Goal: Information Seeking & Learning: Check status

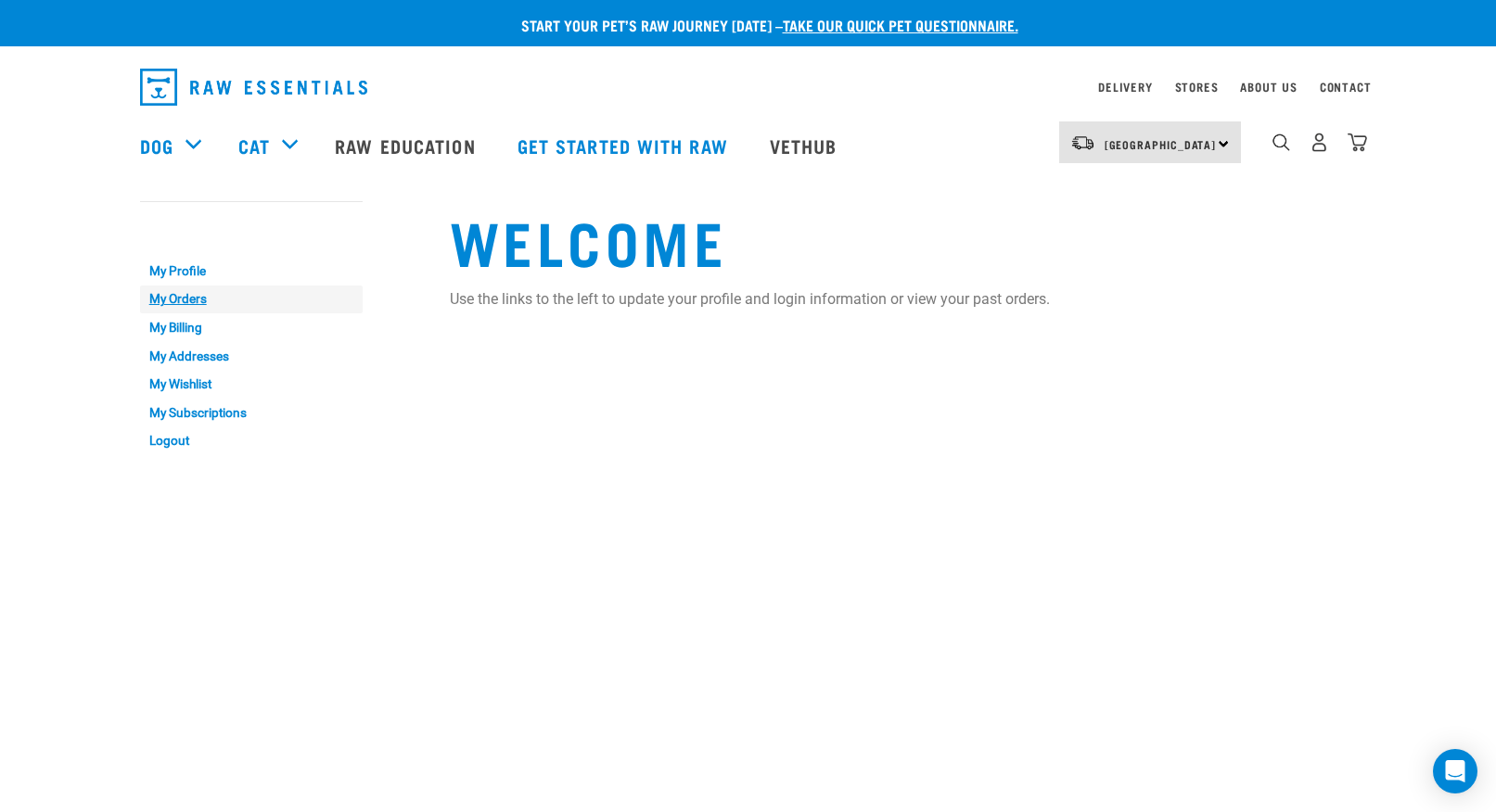
click at [187, 295] on link "My Orders" at bounding box center [251, 299] width 223 height 29
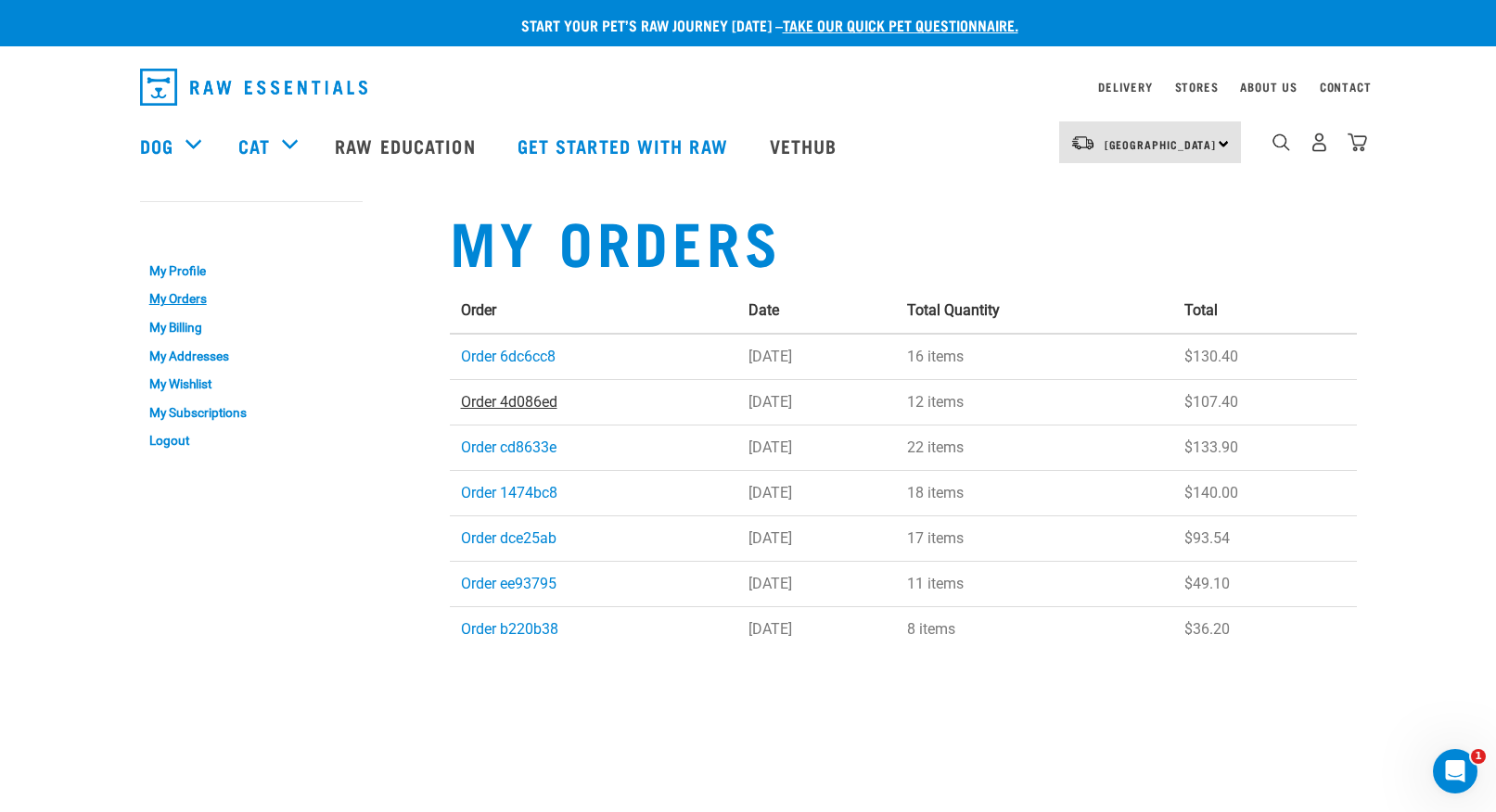
click at [523, 402] on link "Order 4d086ed" at bounding box center [509, 403] width 96 height 18
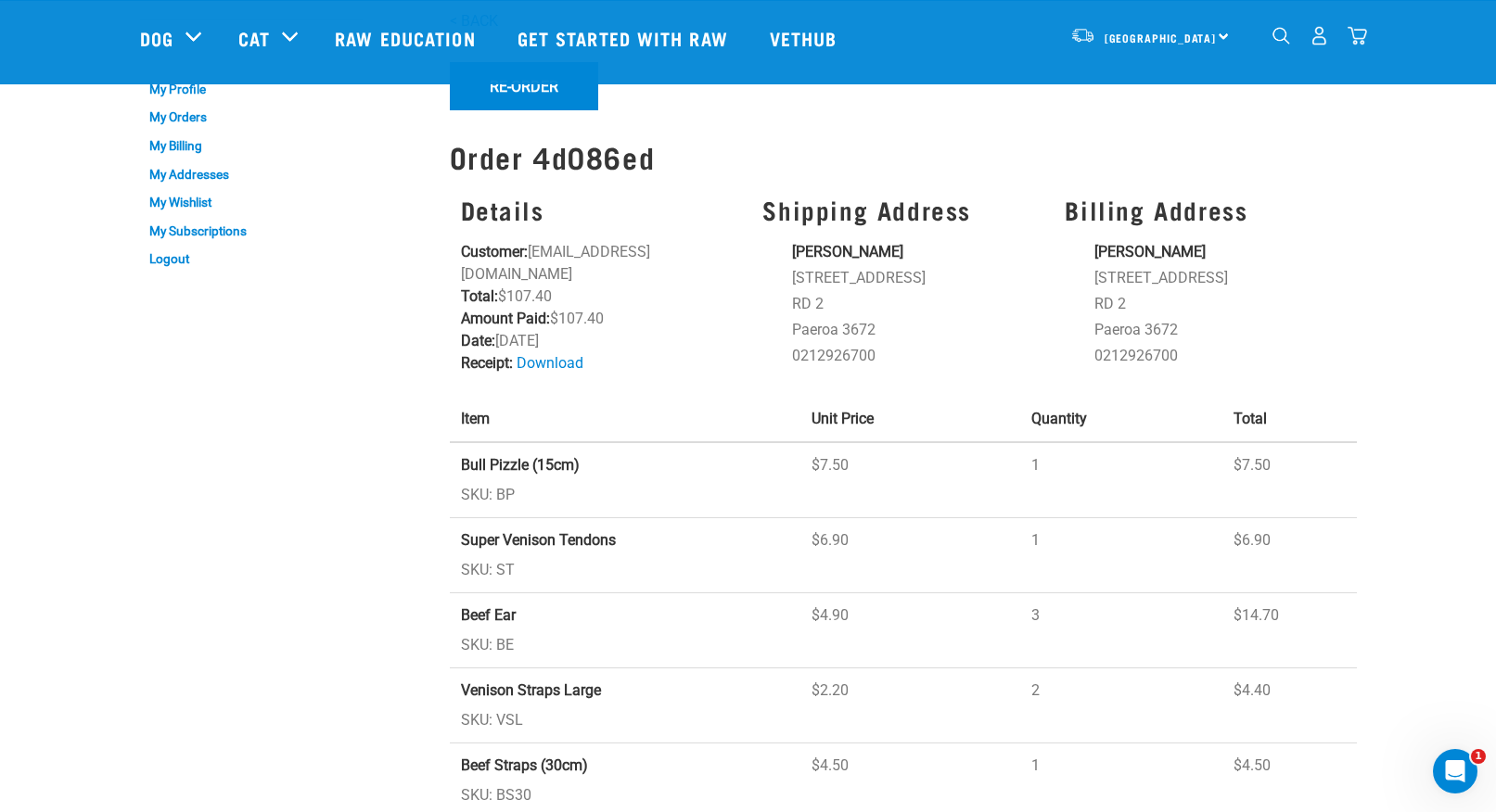
scroll to position [37, 0]
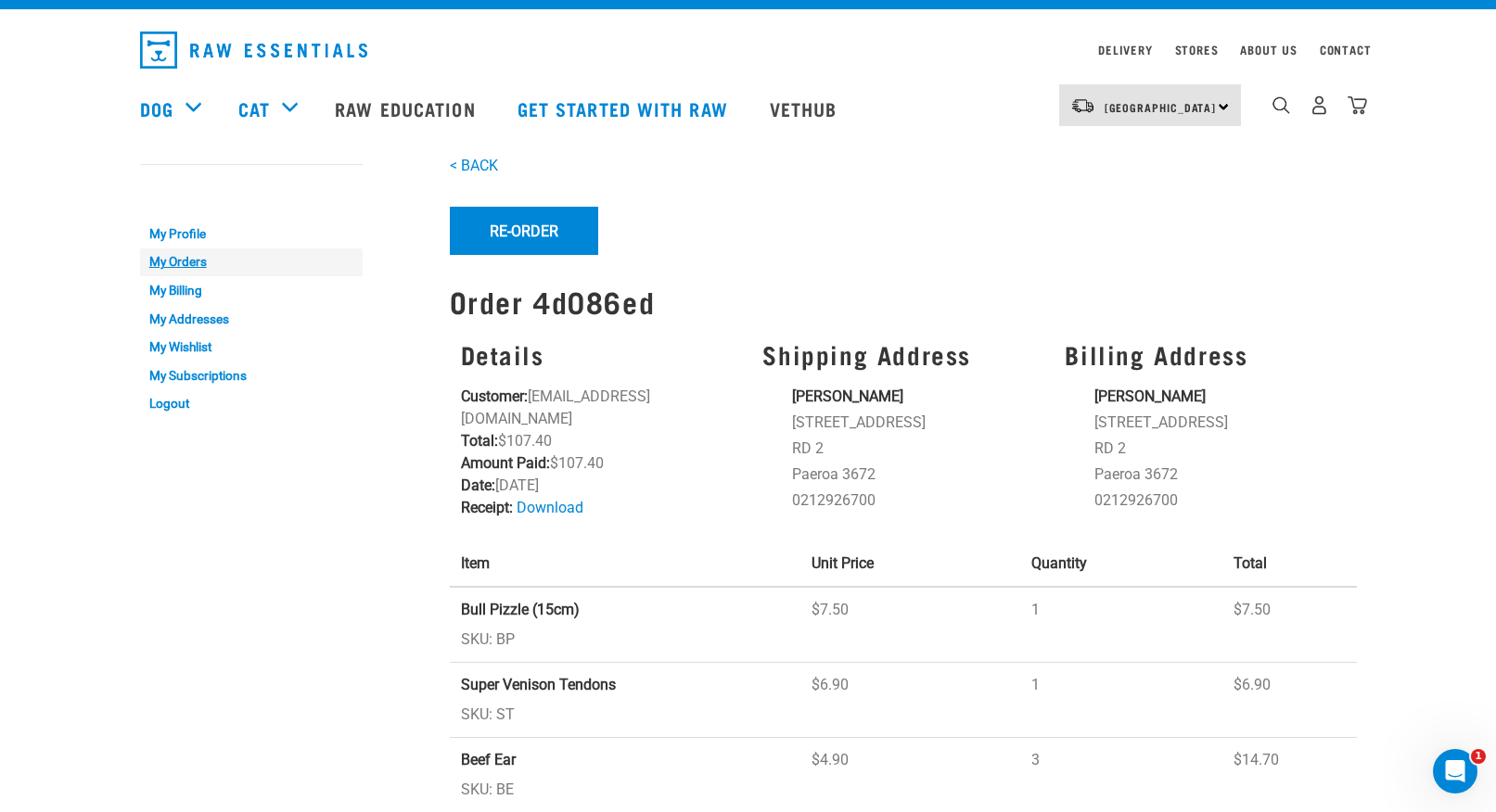
click at [194, 260] on link "My Orders" at bounding box center [251, 262] width 223 height 29
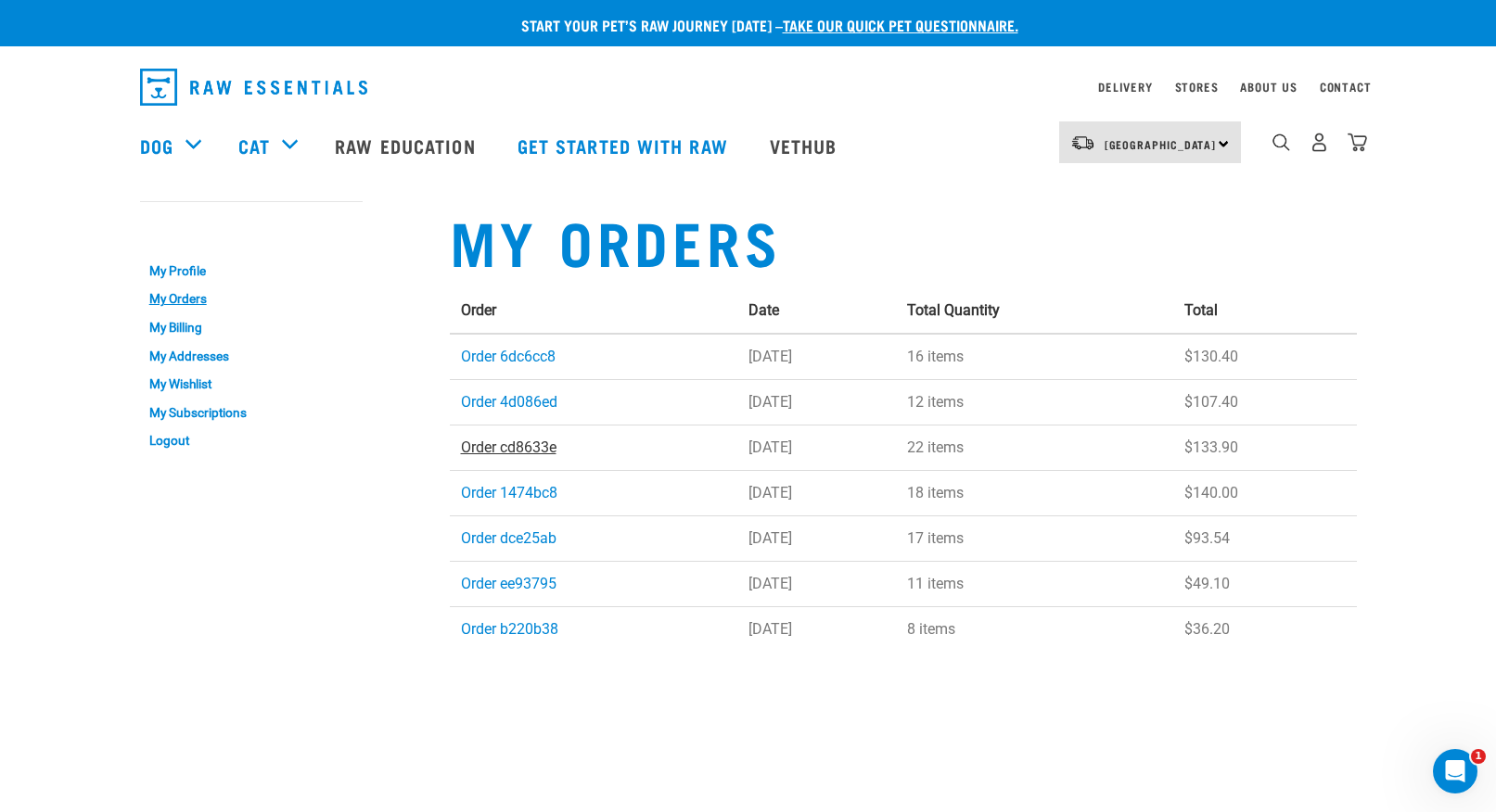
click at [542, 444] on link "Order cd8633e" at bounding box center [509, 447] width 95 height 18
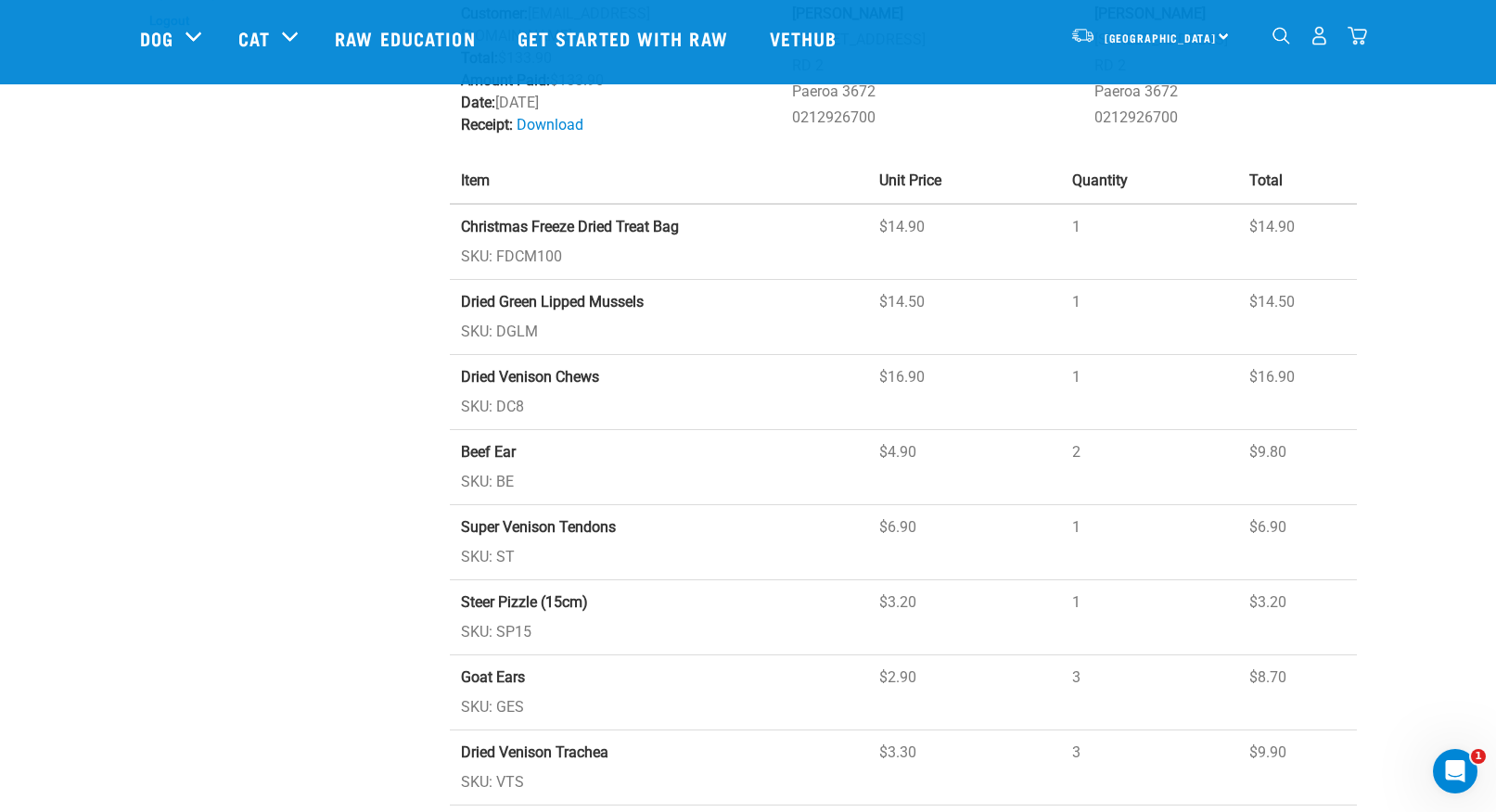
scroll to position [275, 0]
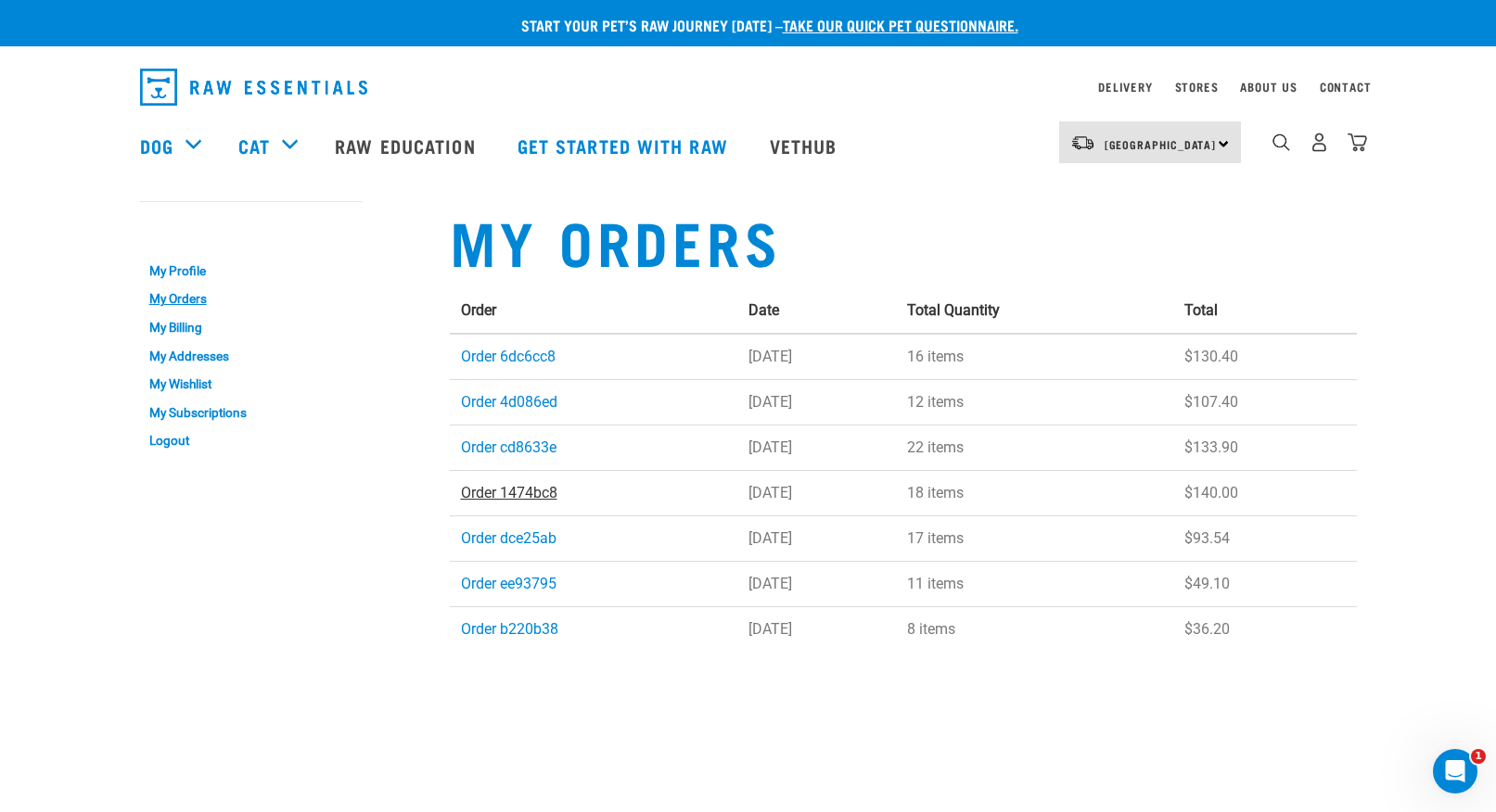
click at [540, 495] on link "Order 1474bc8" at bounding box center [509, 493] width 96 height 18
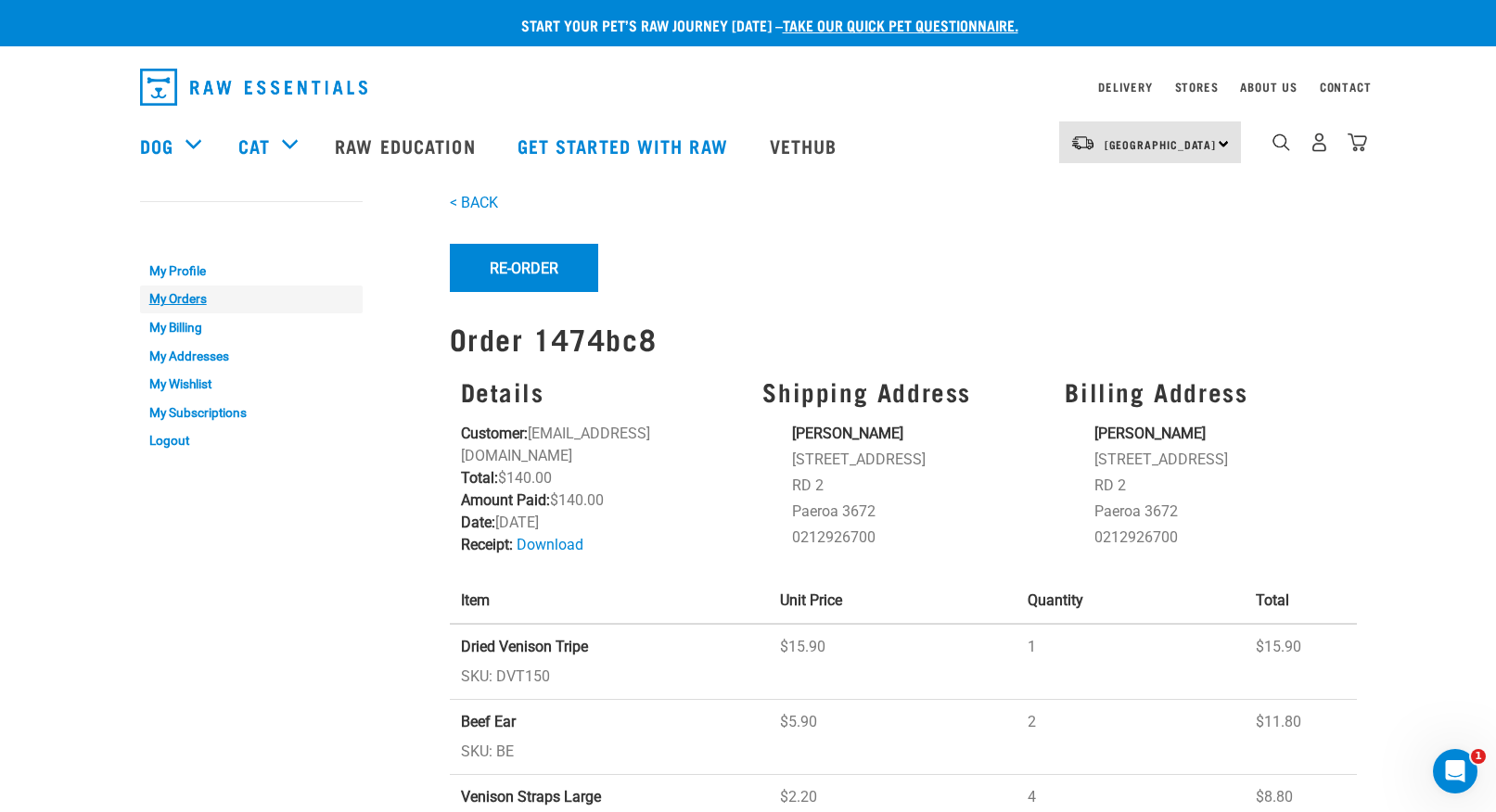
click at [182, 292] on link "My Orders" at bounding box center [251, 299] width 223 height 29
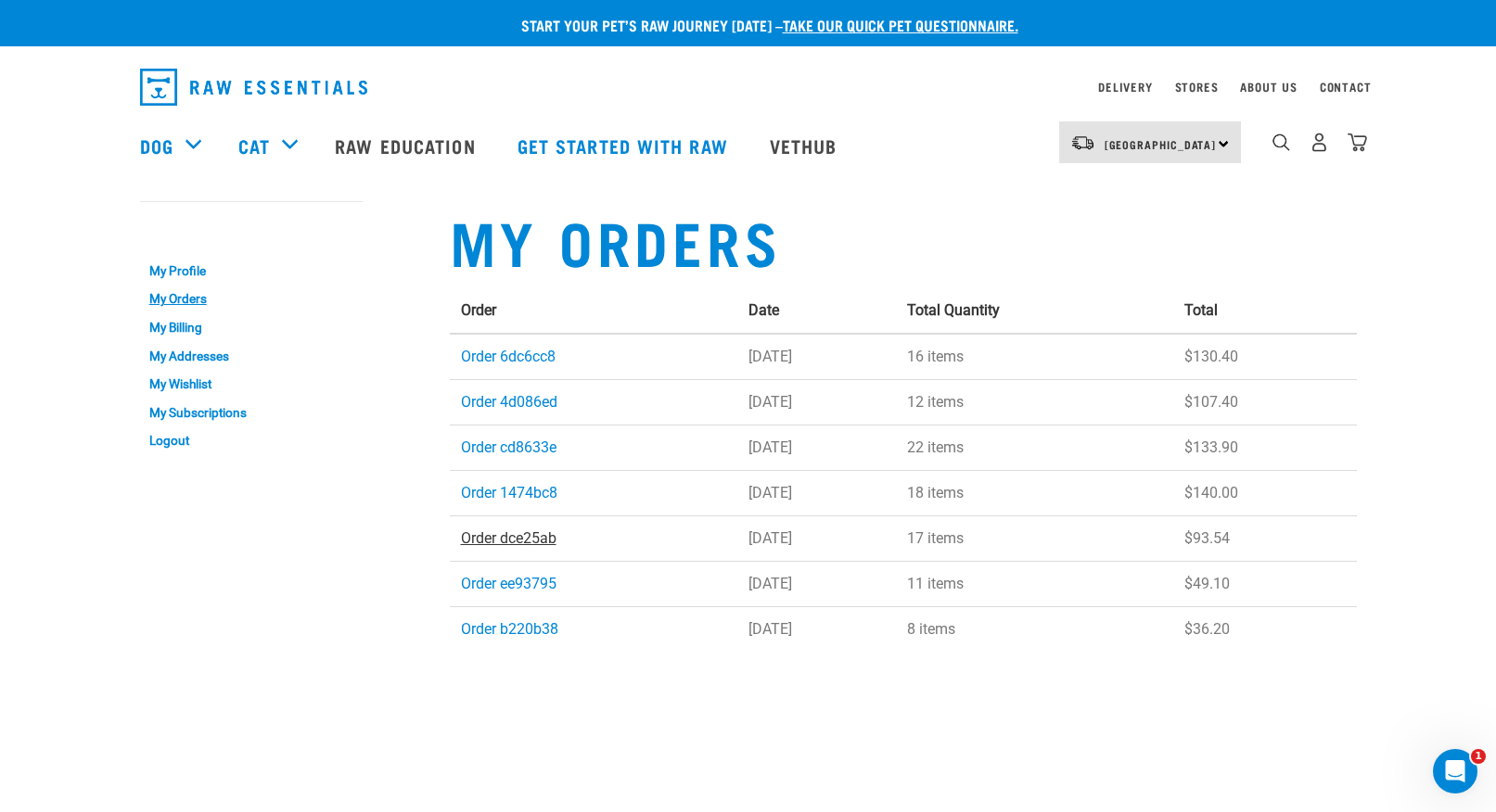
click at [516, 538] on link "Order dce25ab" at bounding box center [509, 539] width 95 height 18
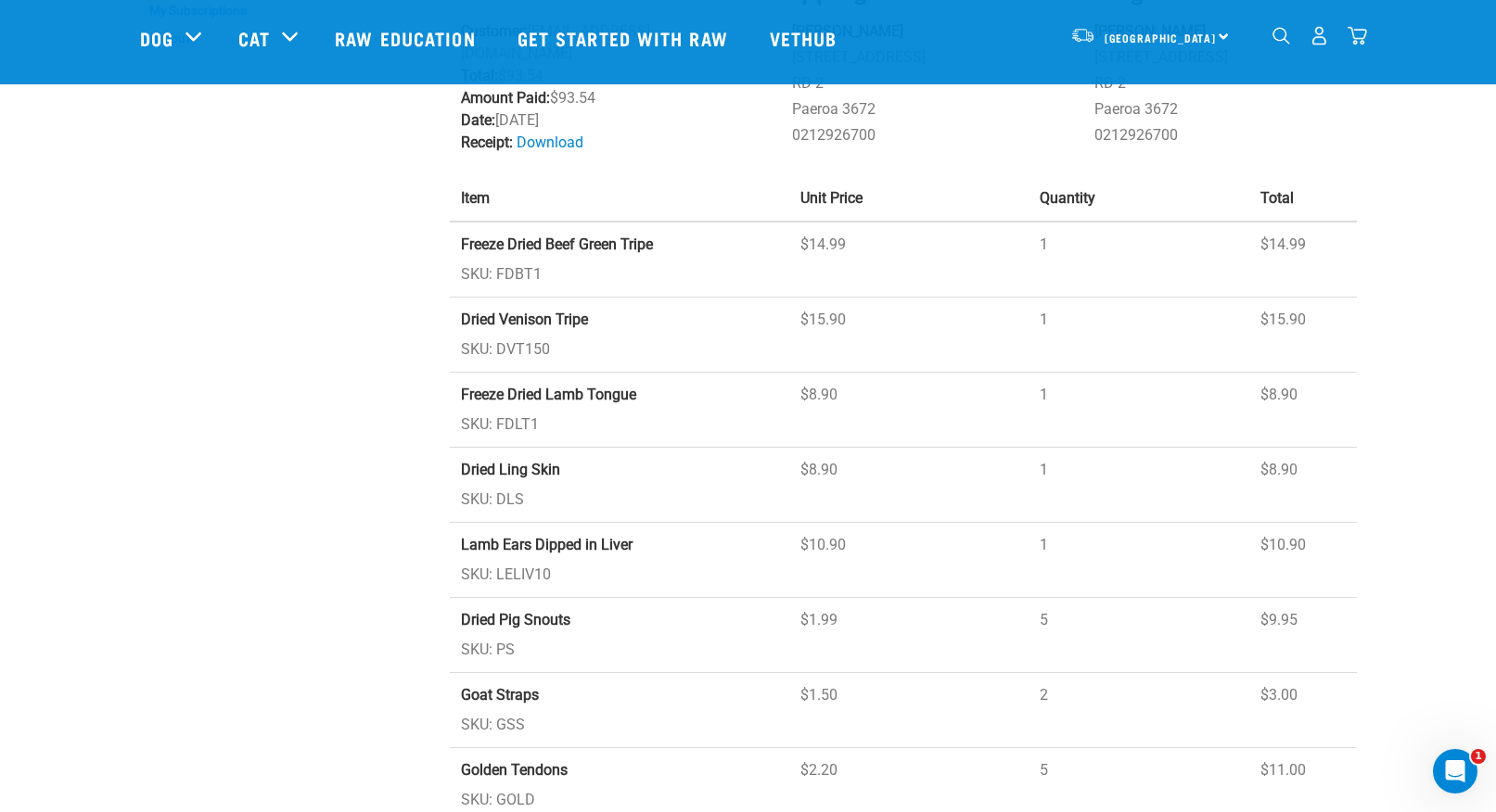
scroll to position [118, 0]
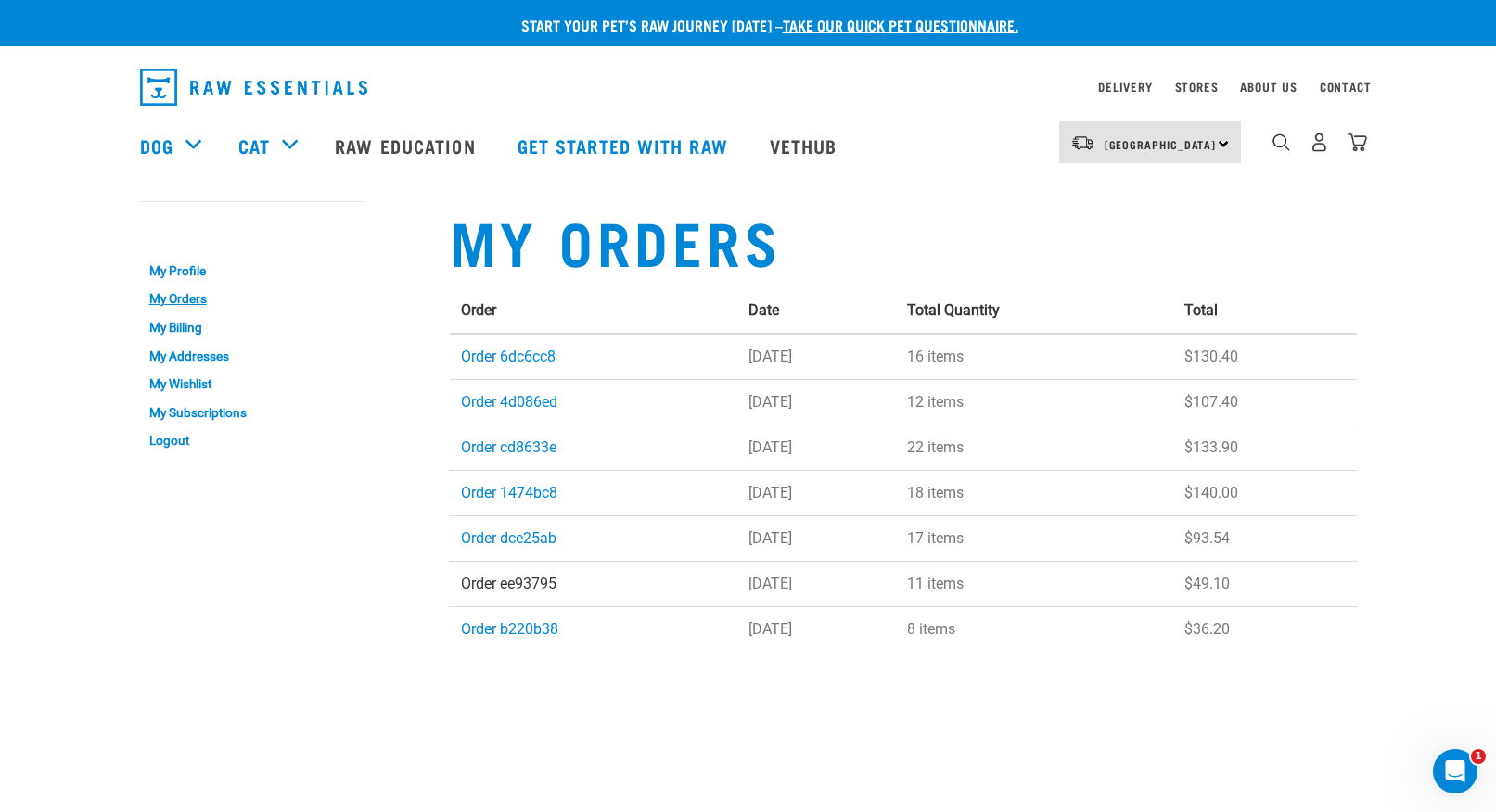
click at [516, 582] on link "Order ee93795" at bounding box center [509, 583] width 95 height 18
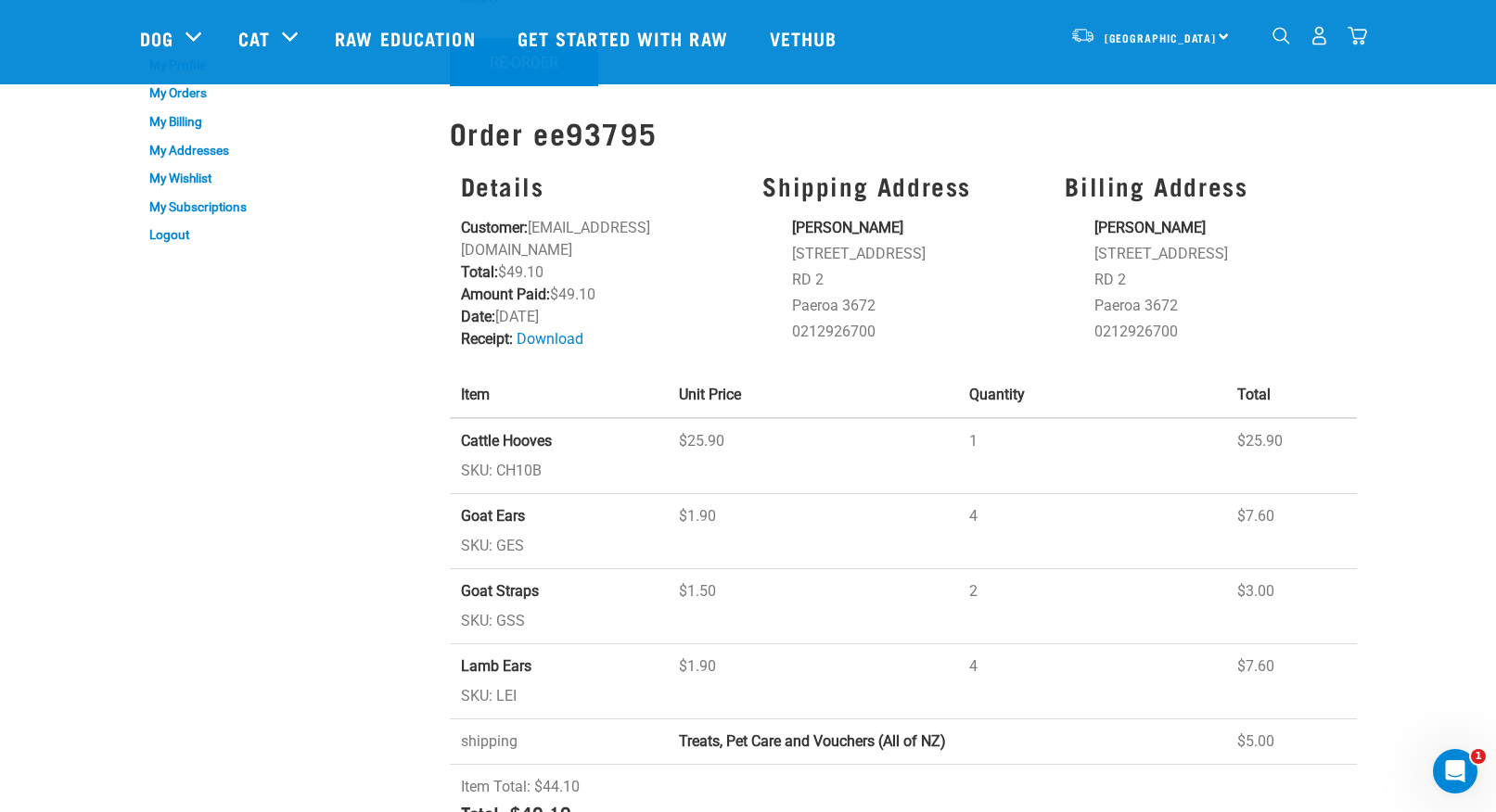
scroll to position [59, 0]
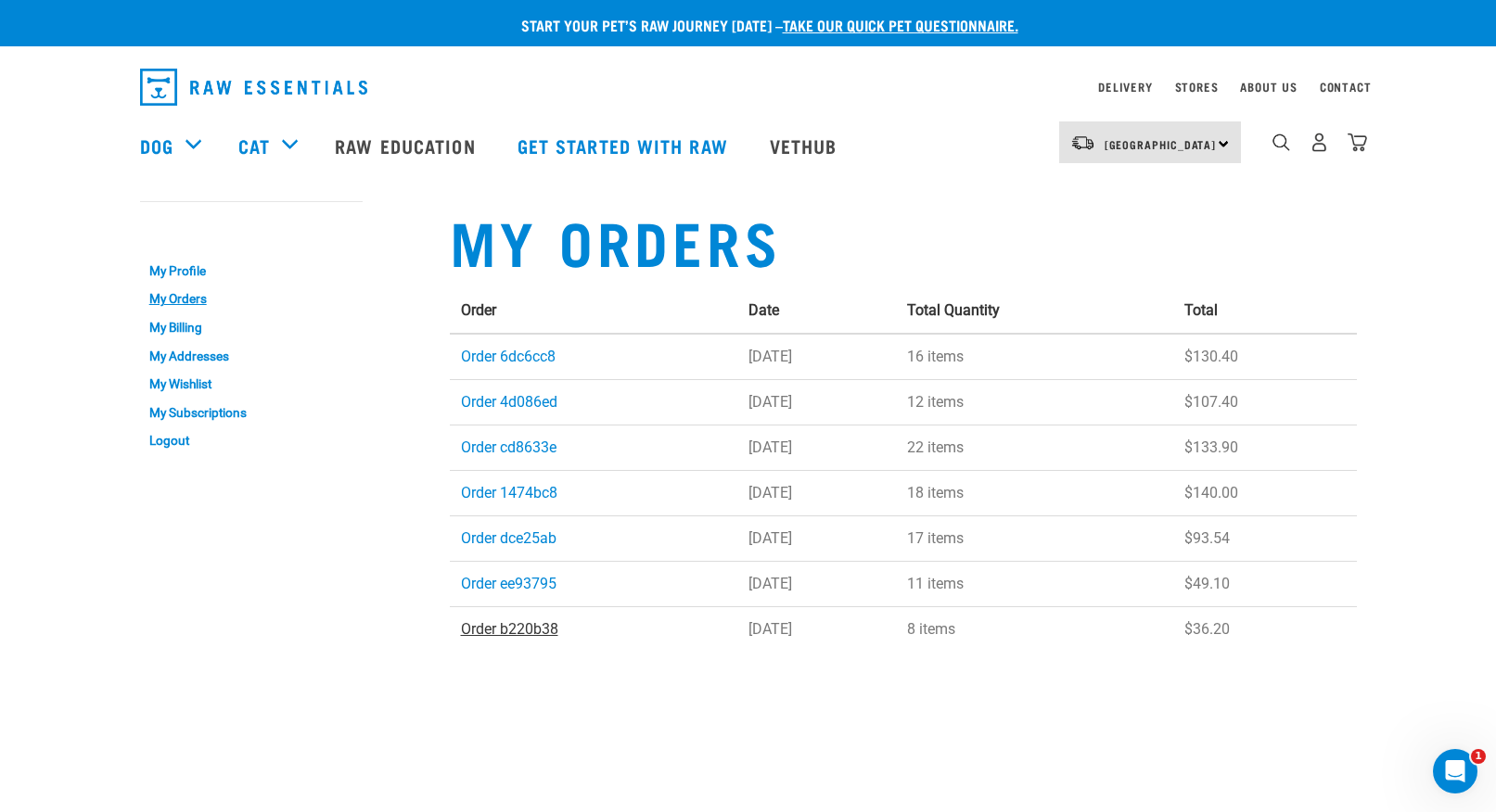
click at [533, 629] on link "Order b220b38" at bounding box center [510, 629] width 97 height 18
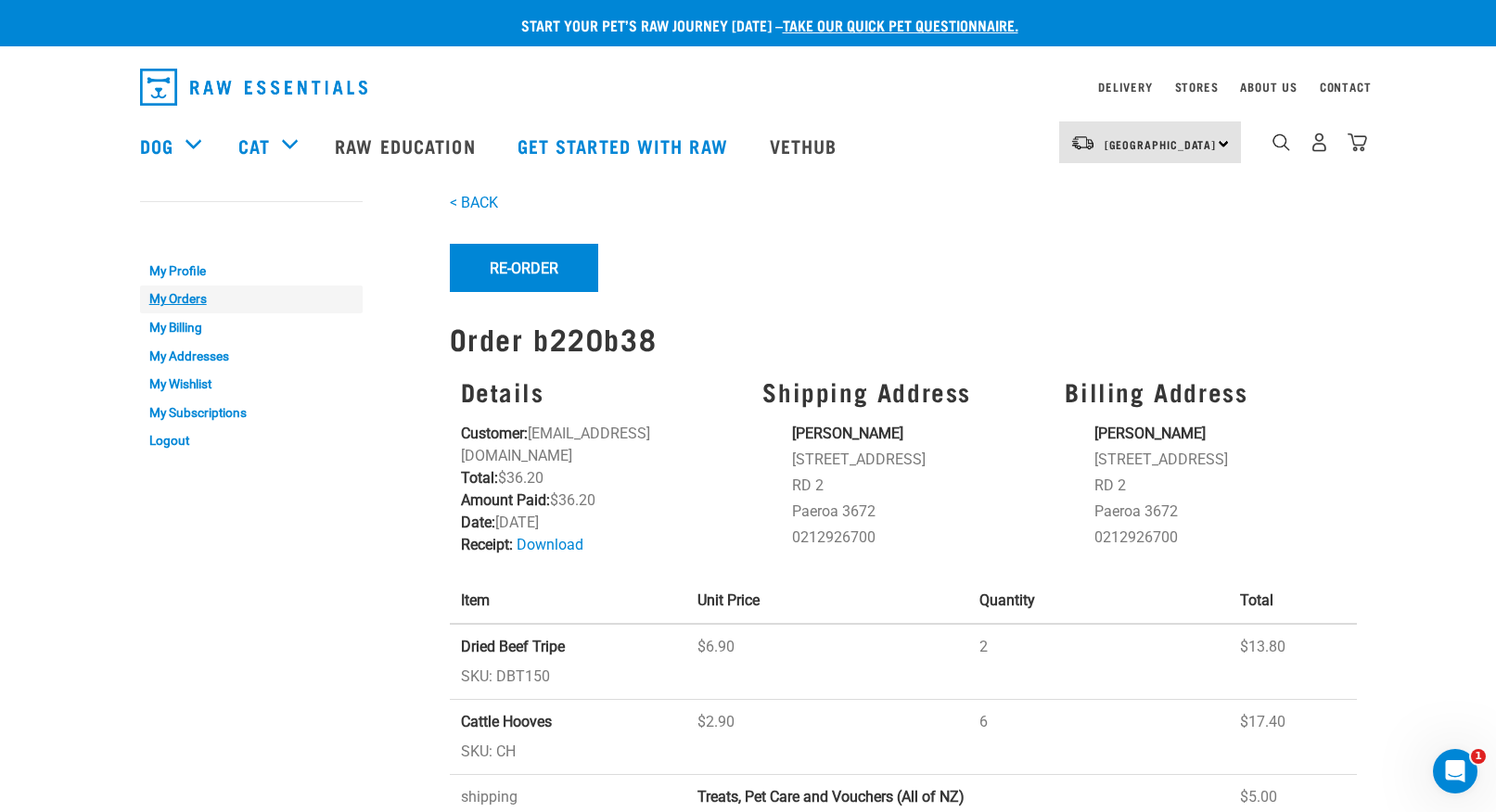
click at [187, 295] on link "My Orders" at bounding box center [251, 299] width 223 height 29
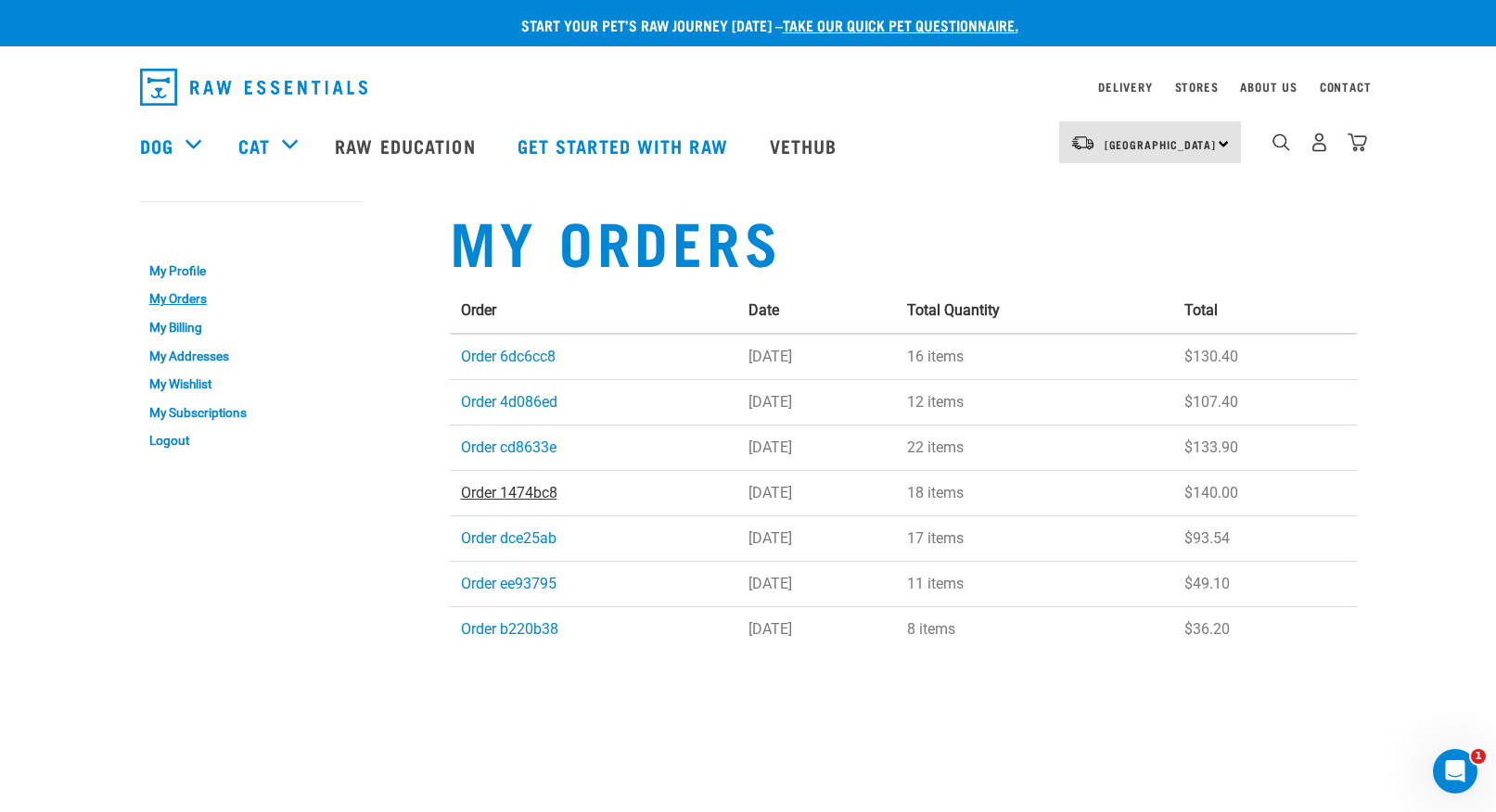
click at [536, 489] on link "Order 1474bc8" at bounding box center [509, 493] width 96 height 18
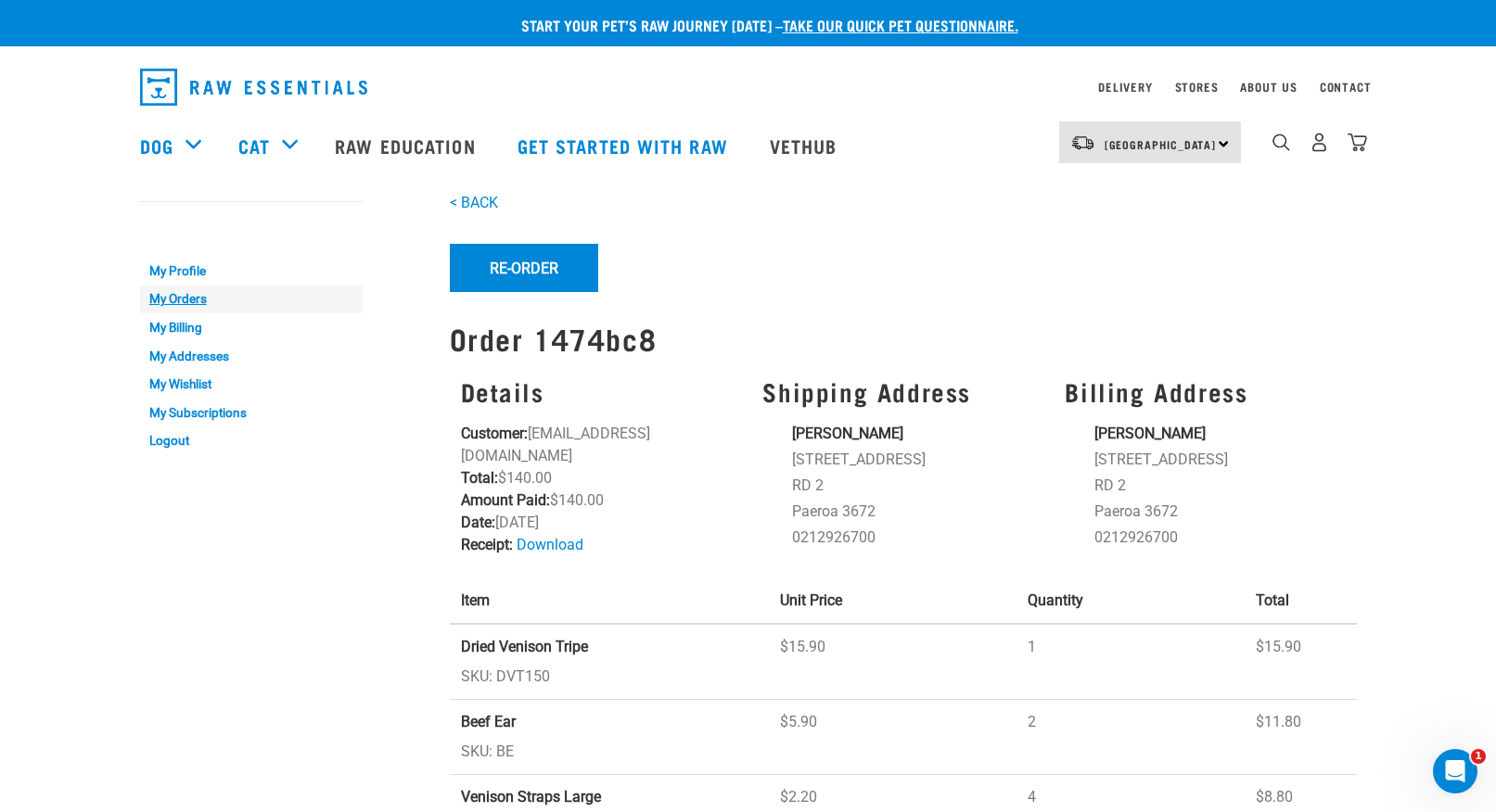
click at [199, 294] on link "My Orders" at bounding box center [251, 299] width 223 height 29
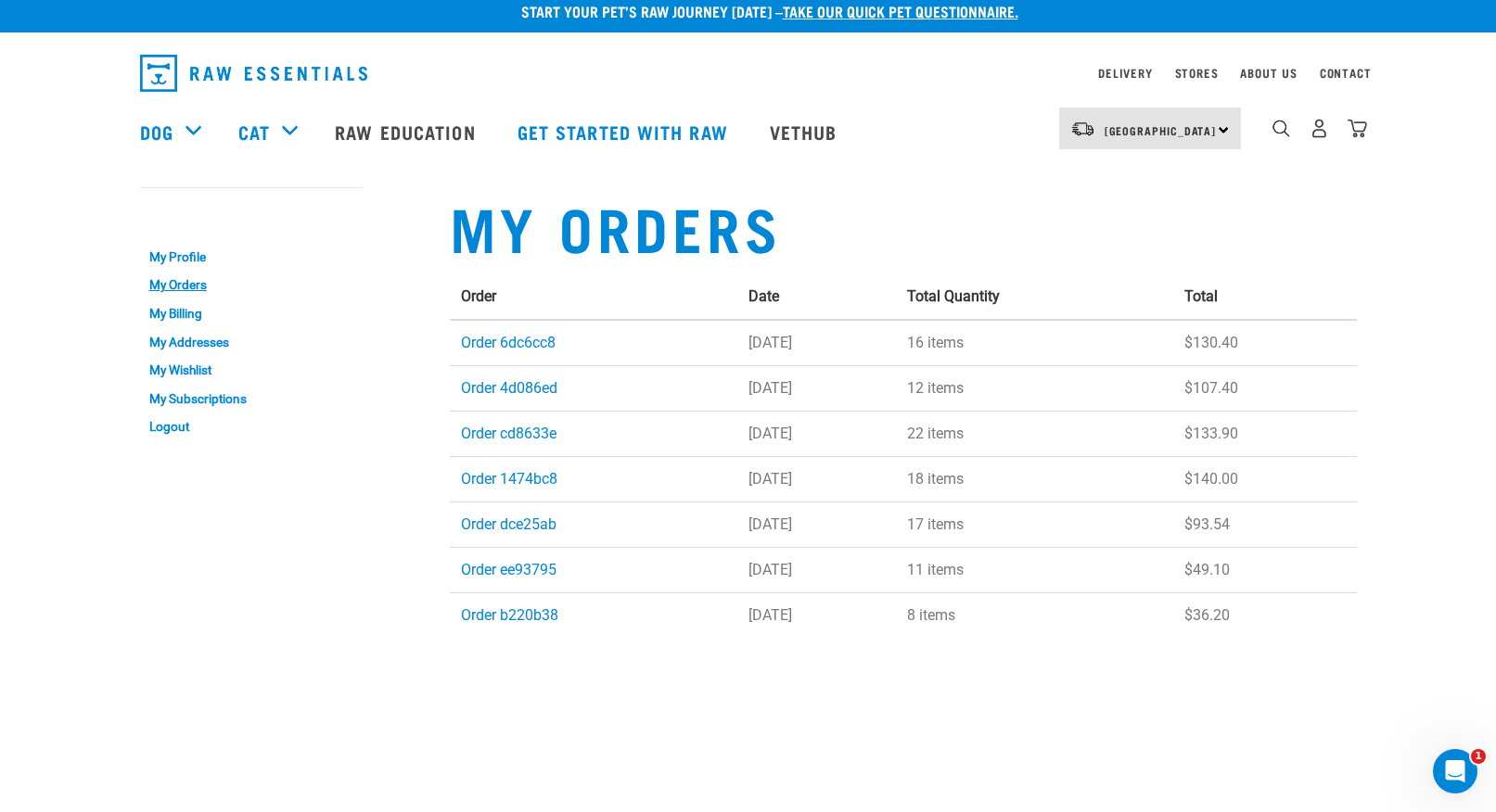
scroll to position [16, 0]
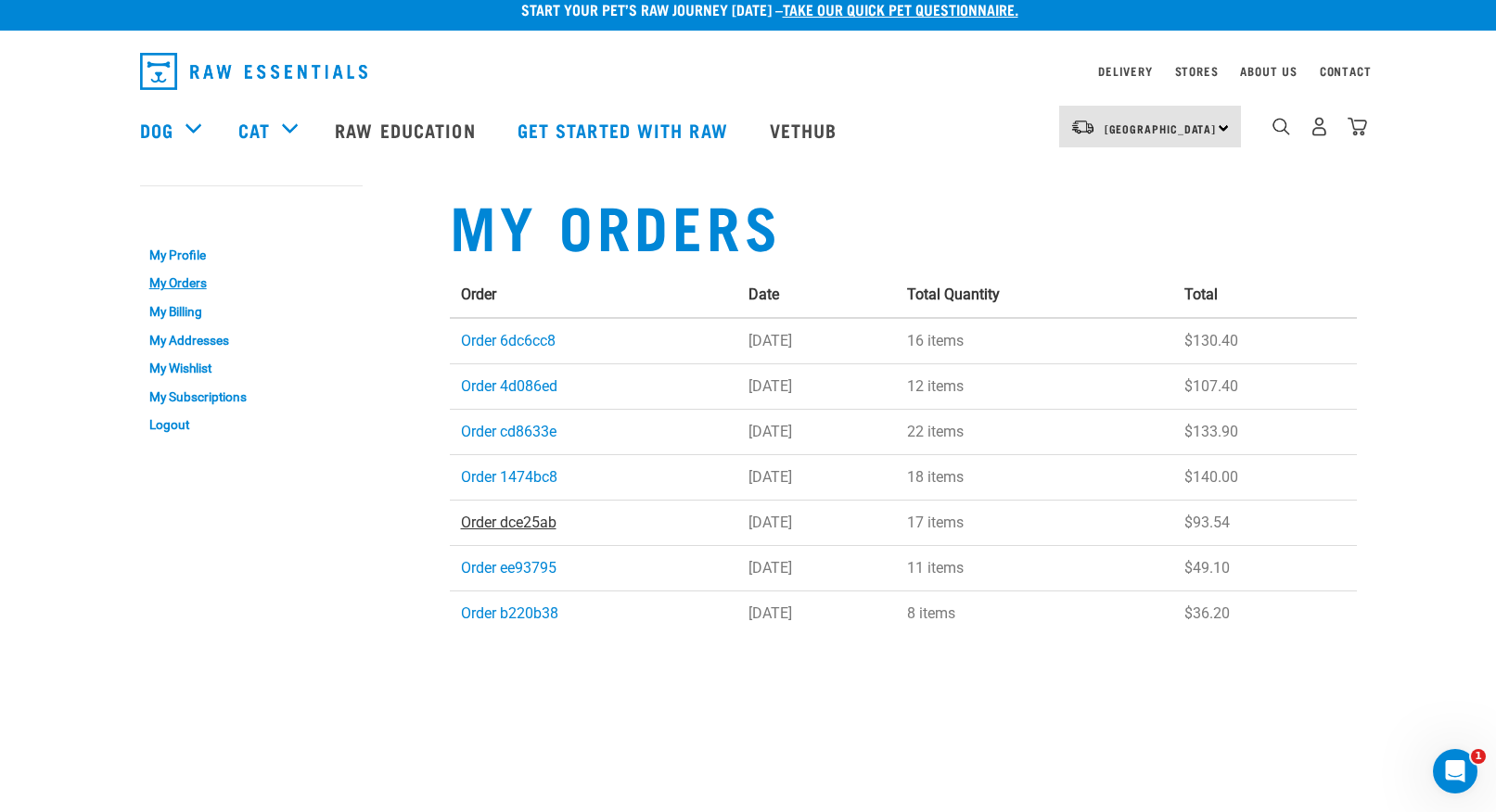
click at [529, 521] on link "Order dce25ab" at bounding box center [509, 523] width 95 height 18
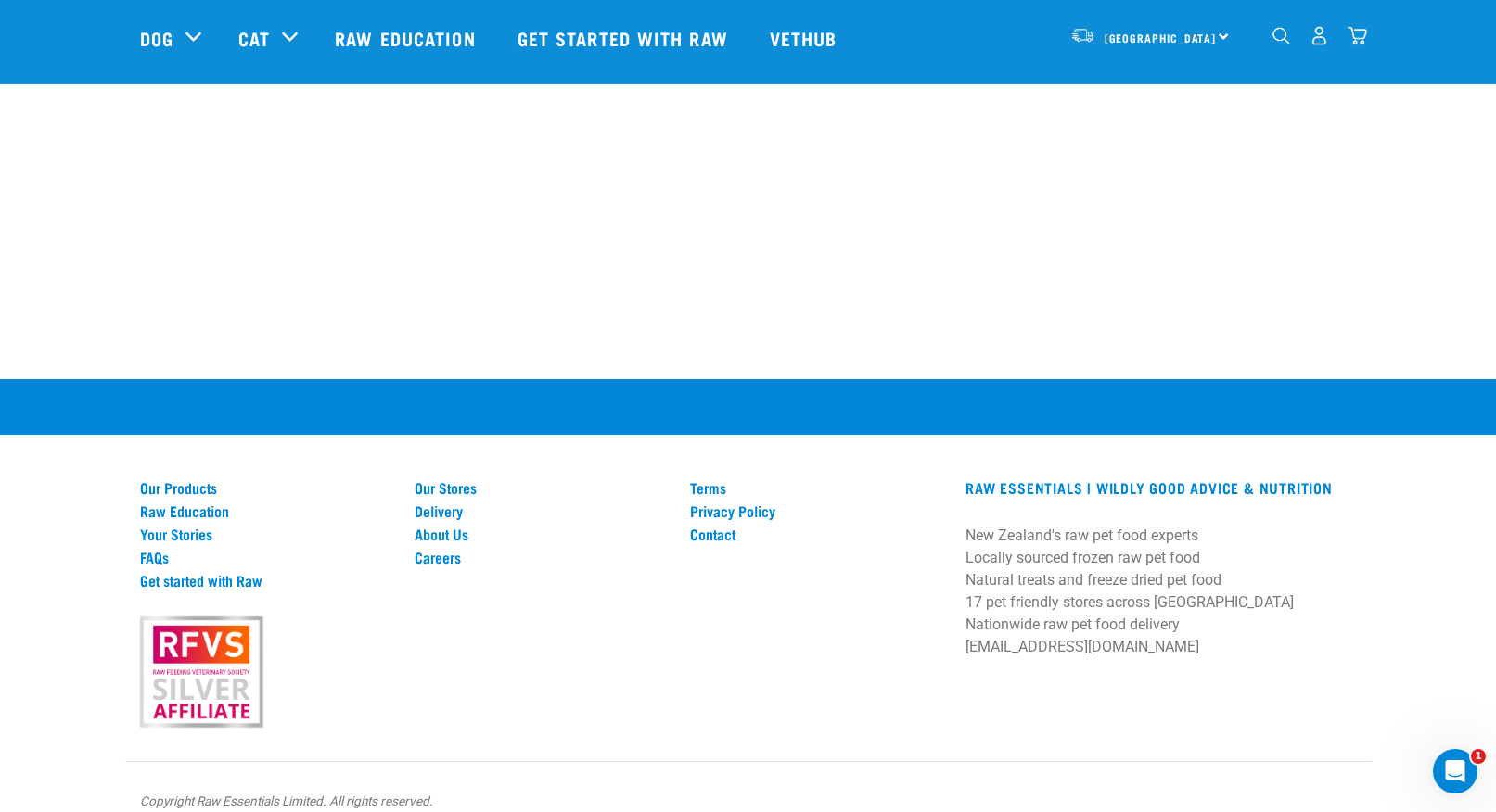
scroll to position [1450, 0]
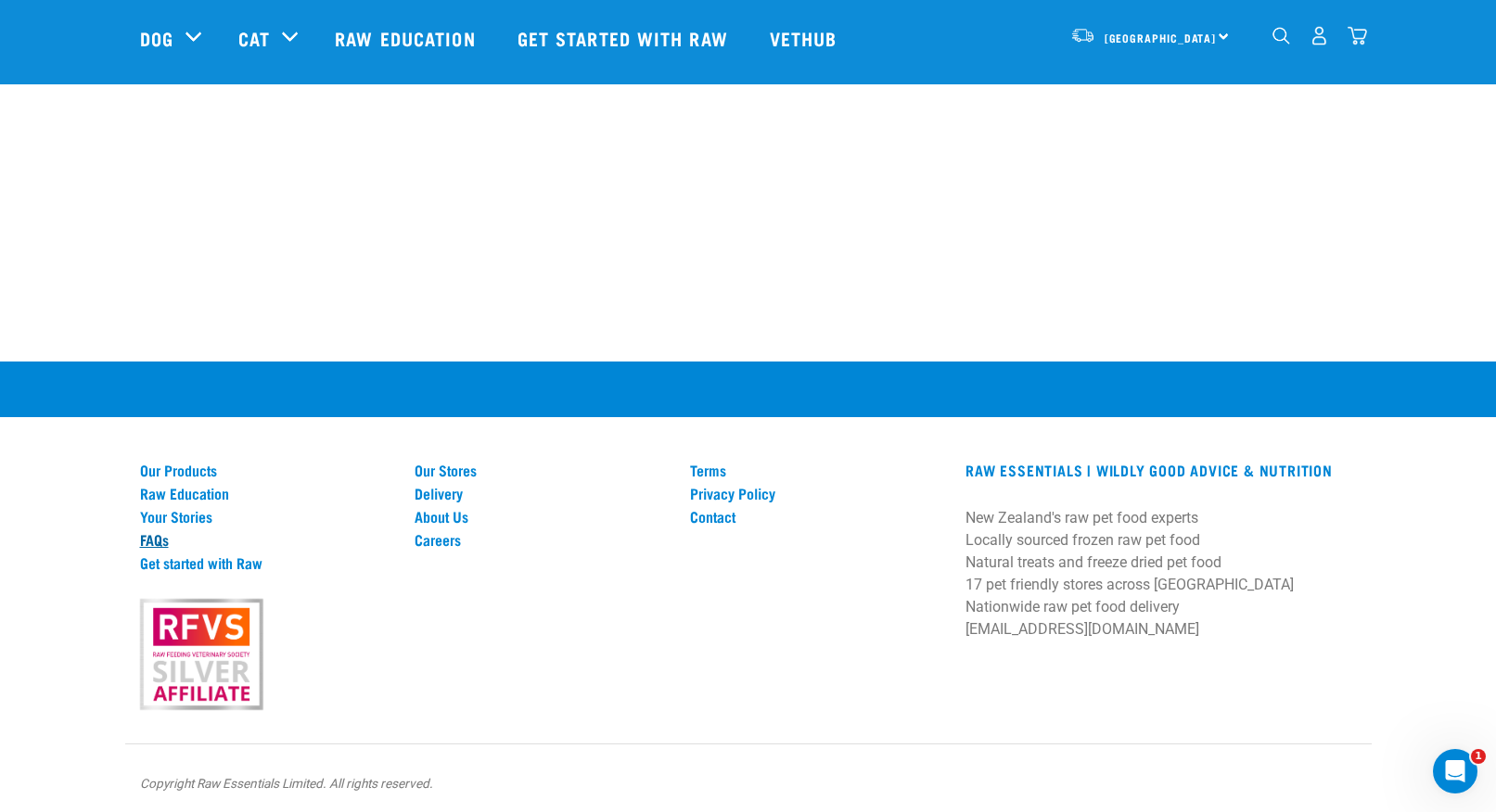
click at [152, 532] on link "FAQs" at bounding box center [266, 540] width 253 height 17
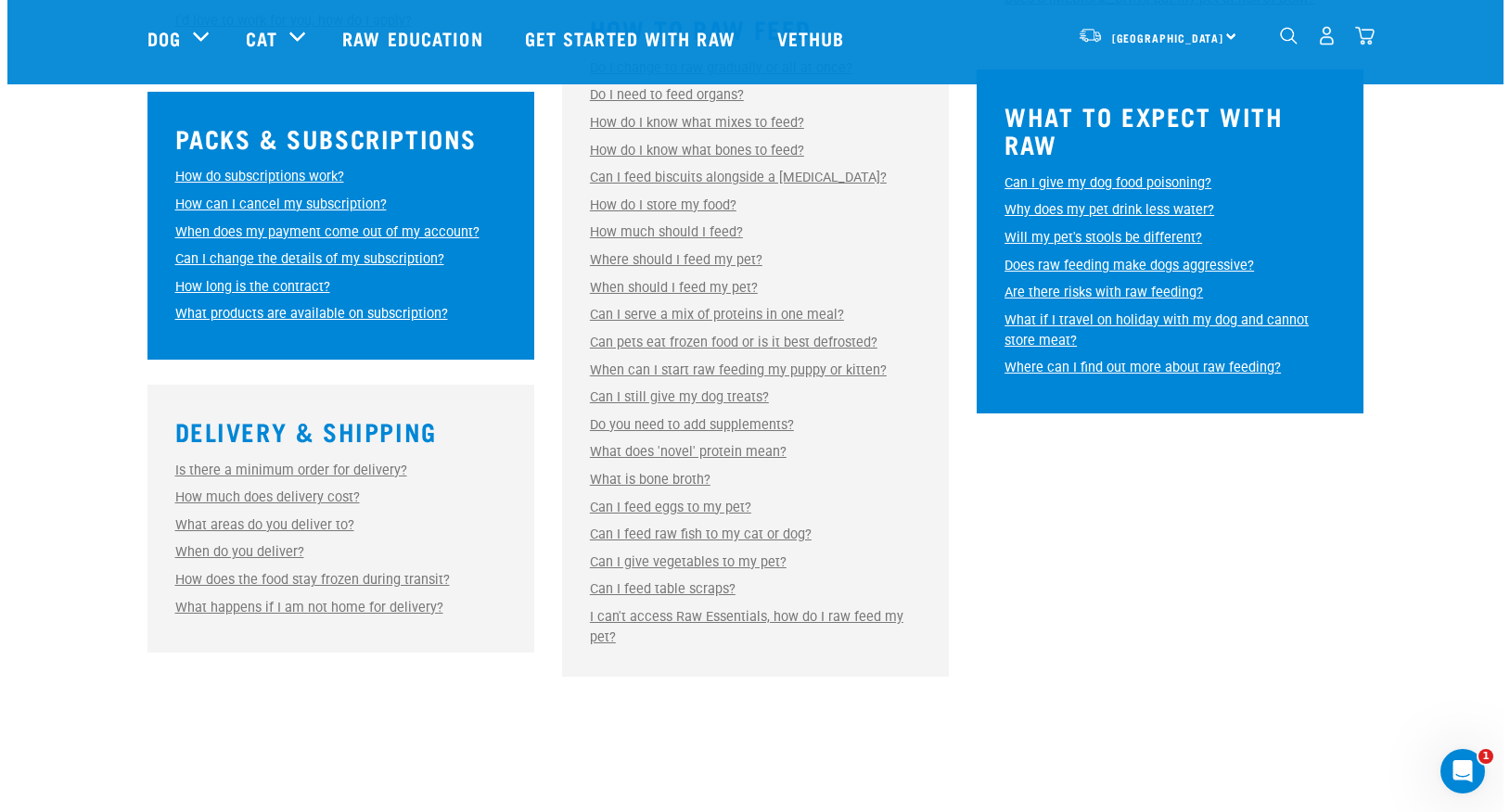
scroll to position [949, 0]
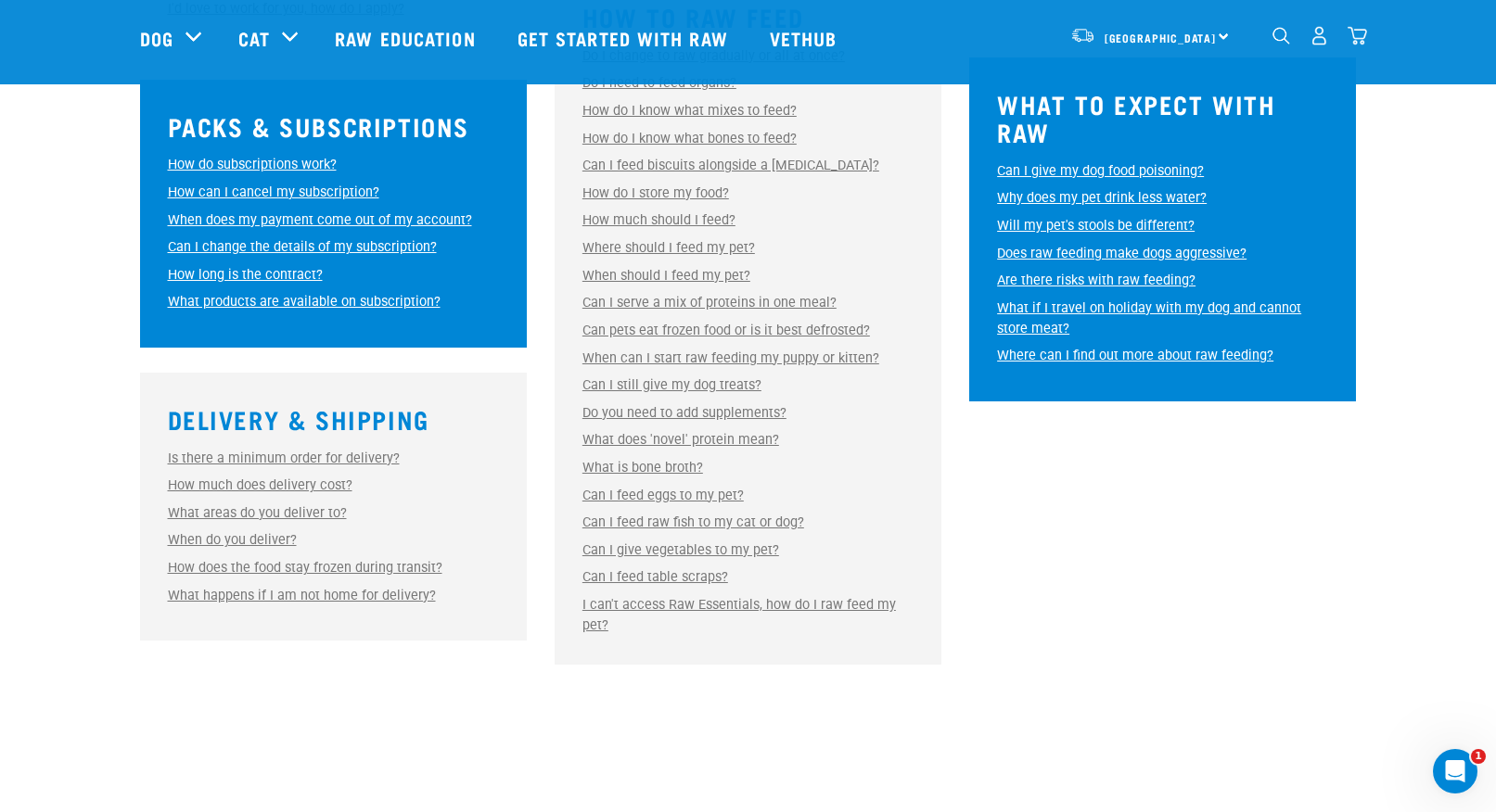
click at [325, 477] on link "How much does delivery cost?" at bounding box center [260, 485] width 185 height 16
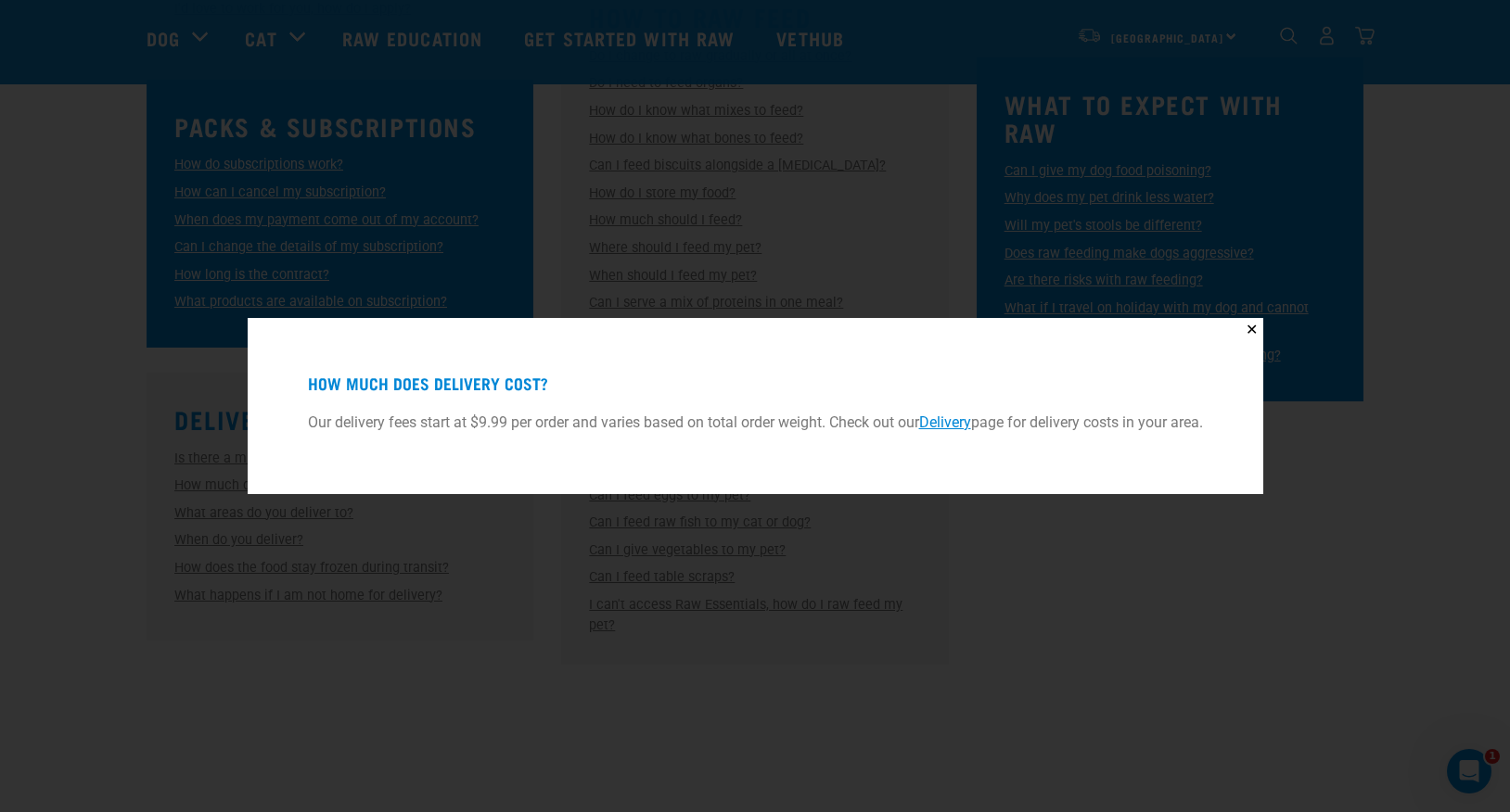
click at [944, 419] on link "Delivery" at bounding box center [945, 422] width 52 height 18
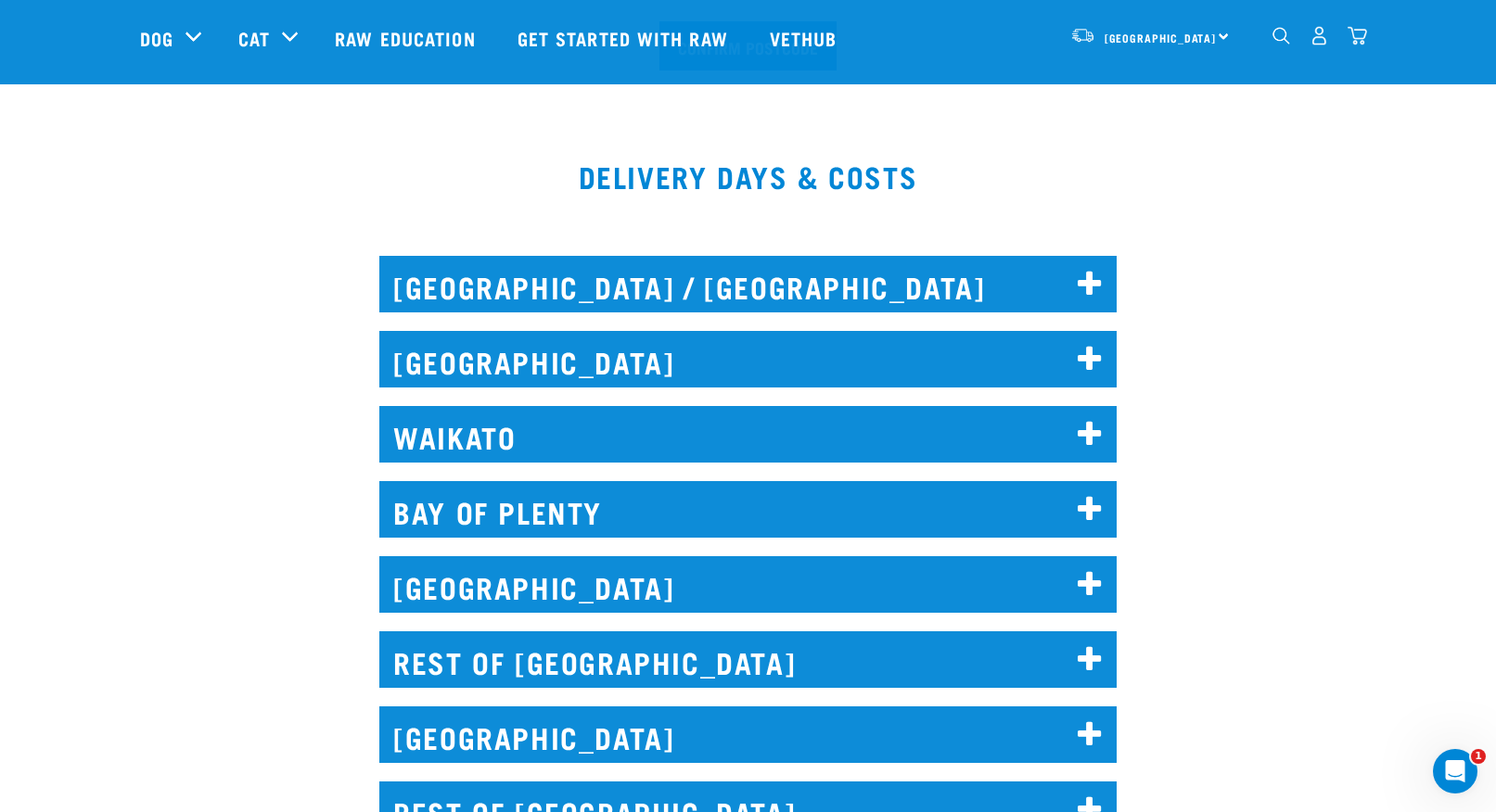
scroll to position [812, 0]
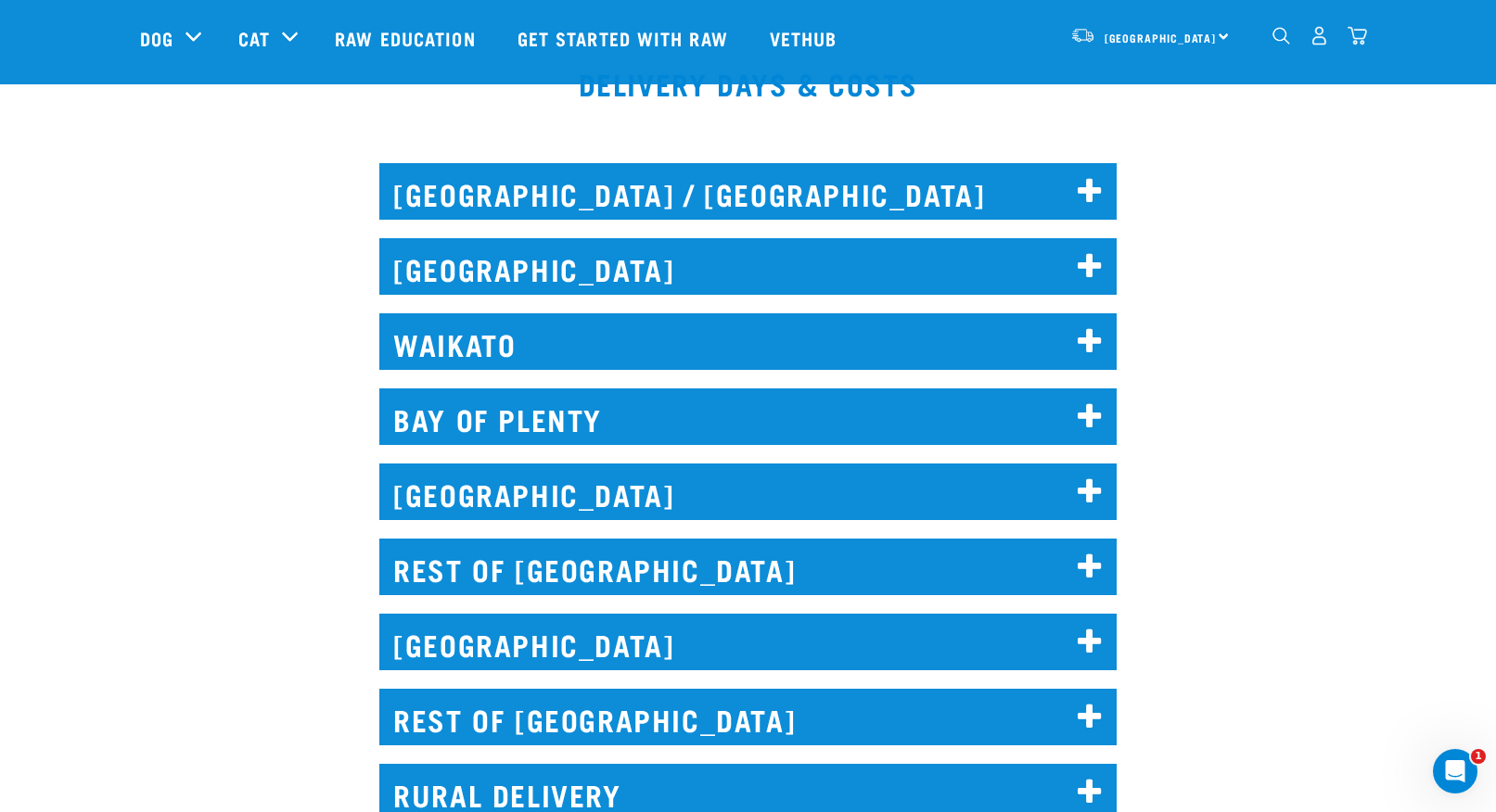
drag, startPoint x: 1083, startPoint y: 341, endPoint x: 1229, endPoint y: 335, distance: 146.1
click at [1084, 341] on icon at bounding box center [1089, 342] width 25 height 30
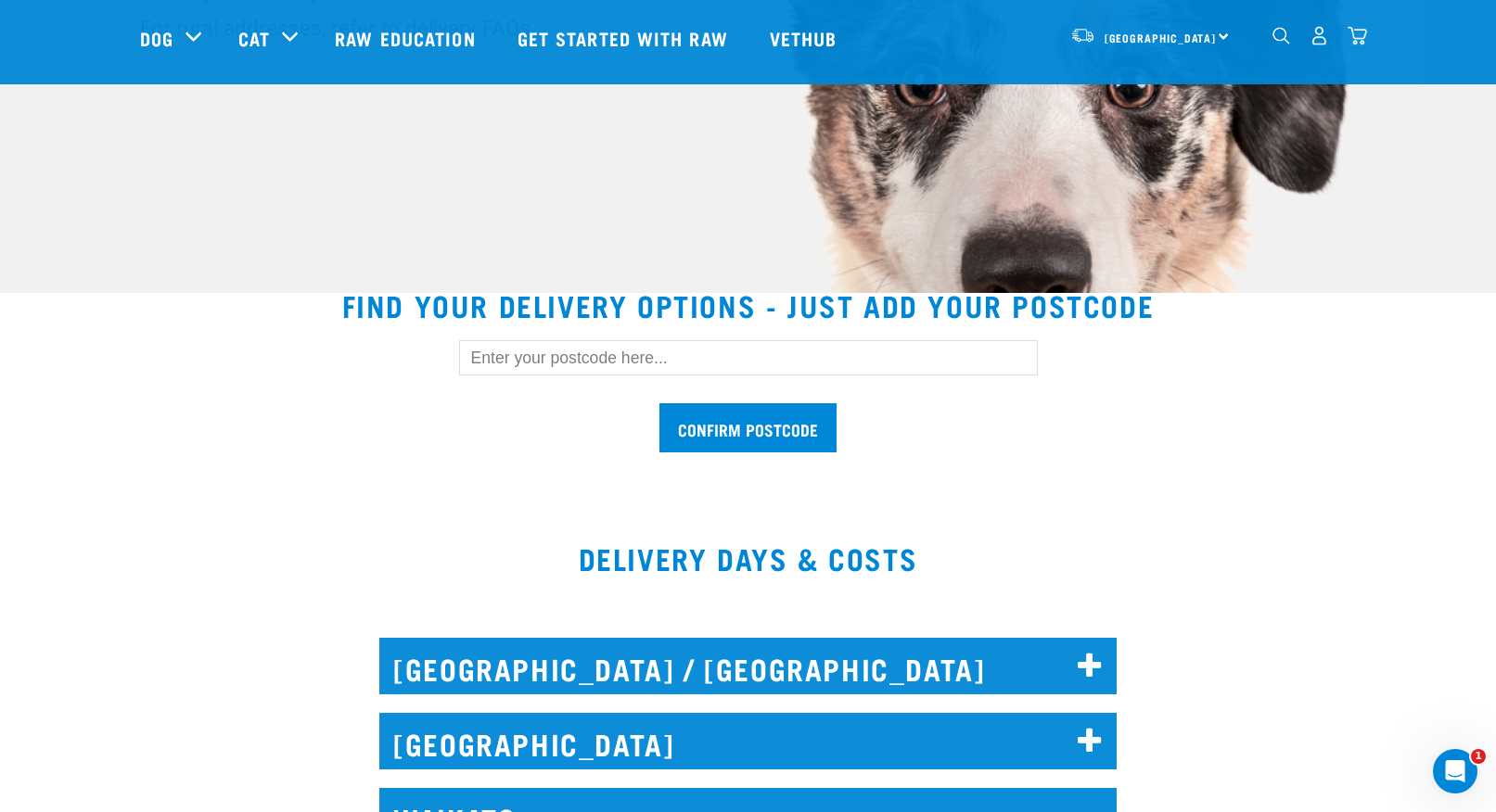
scroll to position [0, 0]
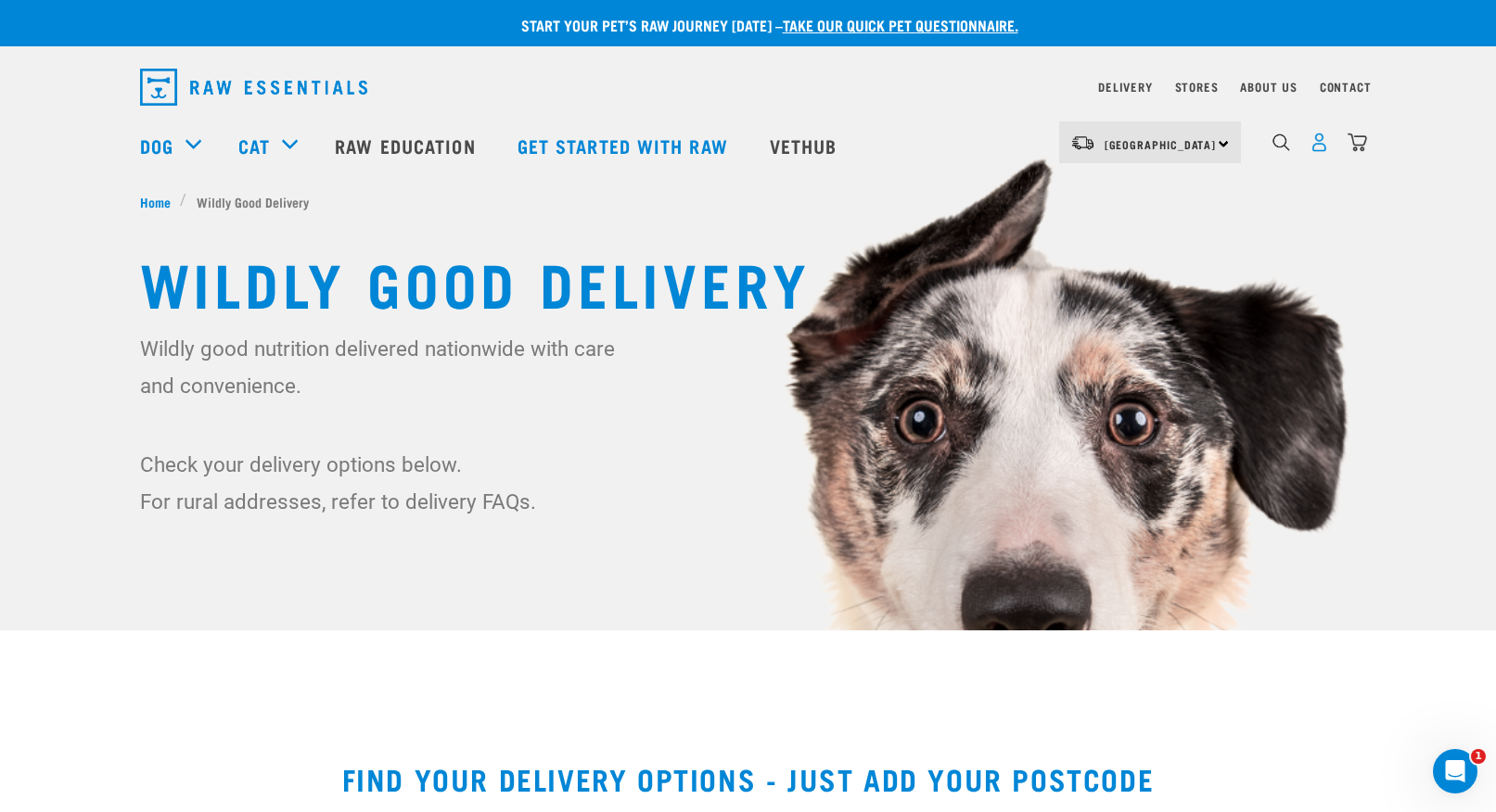
click at [1318, 145] on img "dropdown navigation" at bounding box center [1319, 142] width 20 height 20
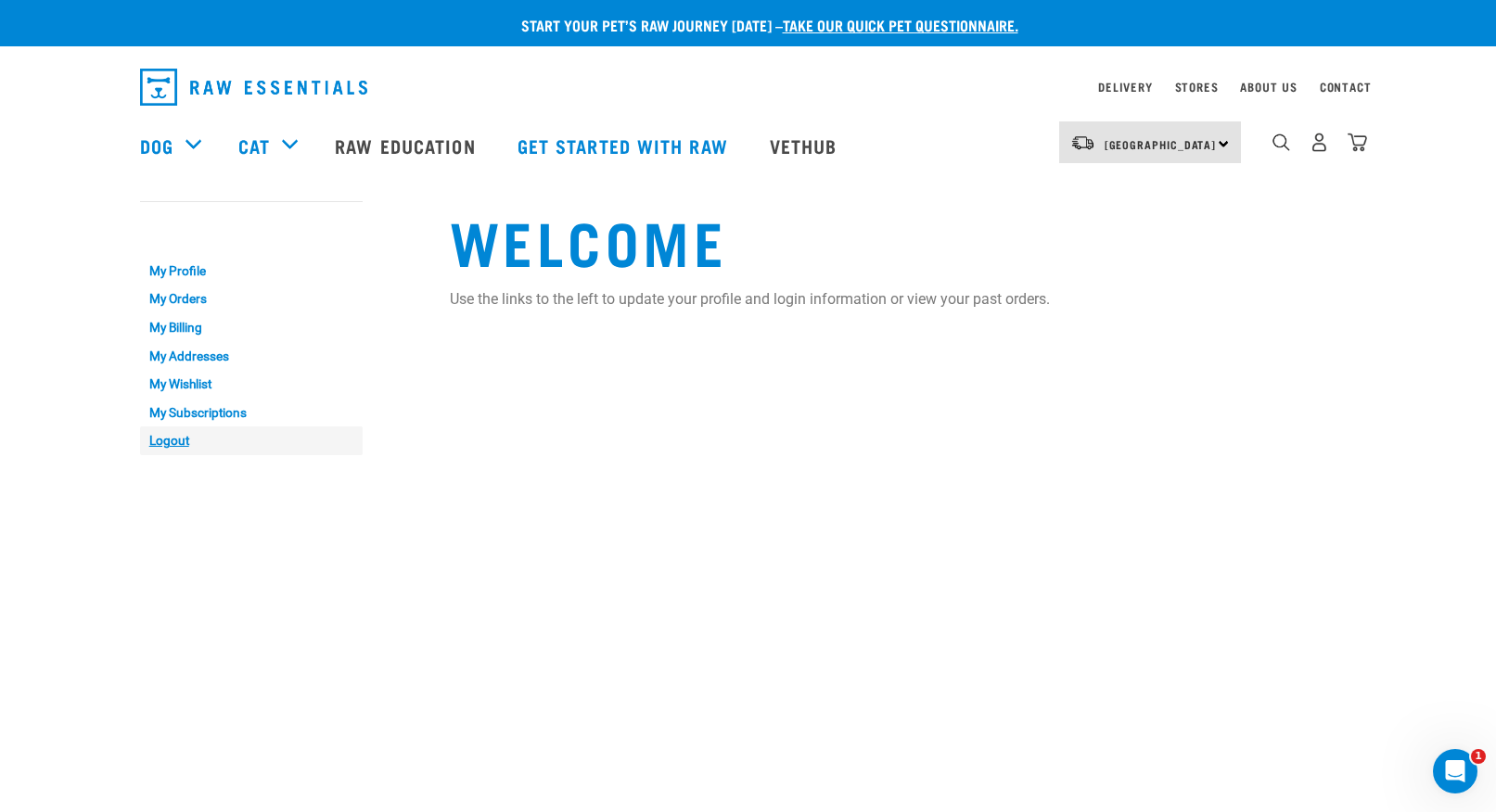
click at [185, 434] on link "Logout" at bounding box center [251, 440] width 223 height 29
click at [989, 215] on h1 "Welcome" at bounding box center [904, 240] width 907 height 67
click at [181, 431] on link "Logout" at bounding box center [251, 440] width 223 height 29
click at [168, 433] on link "Logout" at bounding box center [251, 440] width 223 height 29
click at [720, 185] on div "Welcome Use the links to the left to update your profile and login information …" at bounding box center [903, 328] width 929 height 295
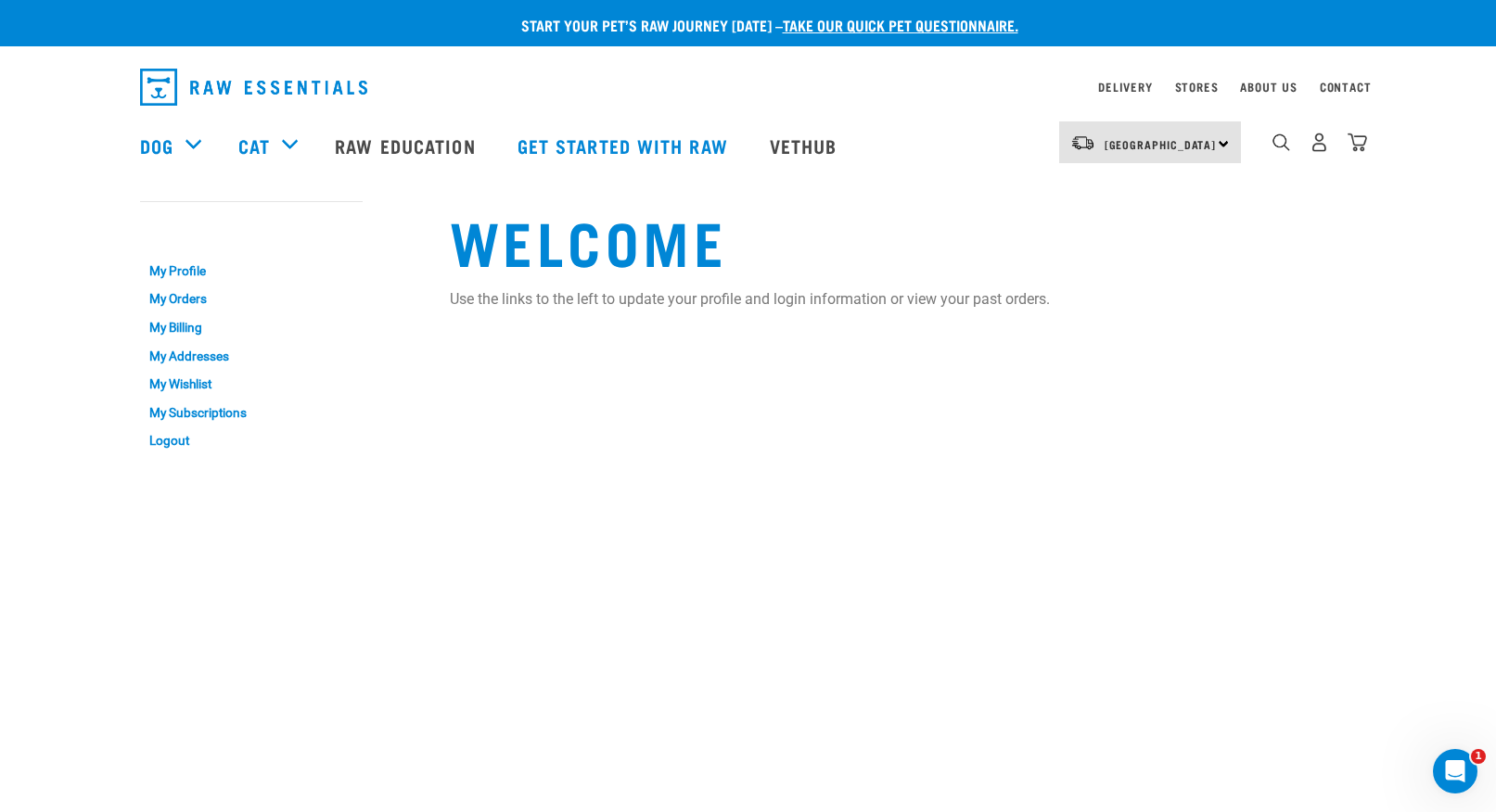
click at [277, 82] on img "dropdown navigation" at bounding box center [253, 86] width 228 height 37
click at [172, 435] on link "Logout" at bounding box center [251, 440] width 223 height 29
click at [1206, 284] on div "Welcome Use the links to the left to update your profile and login information …" at bounding box center [903, 328] width 929 height 295
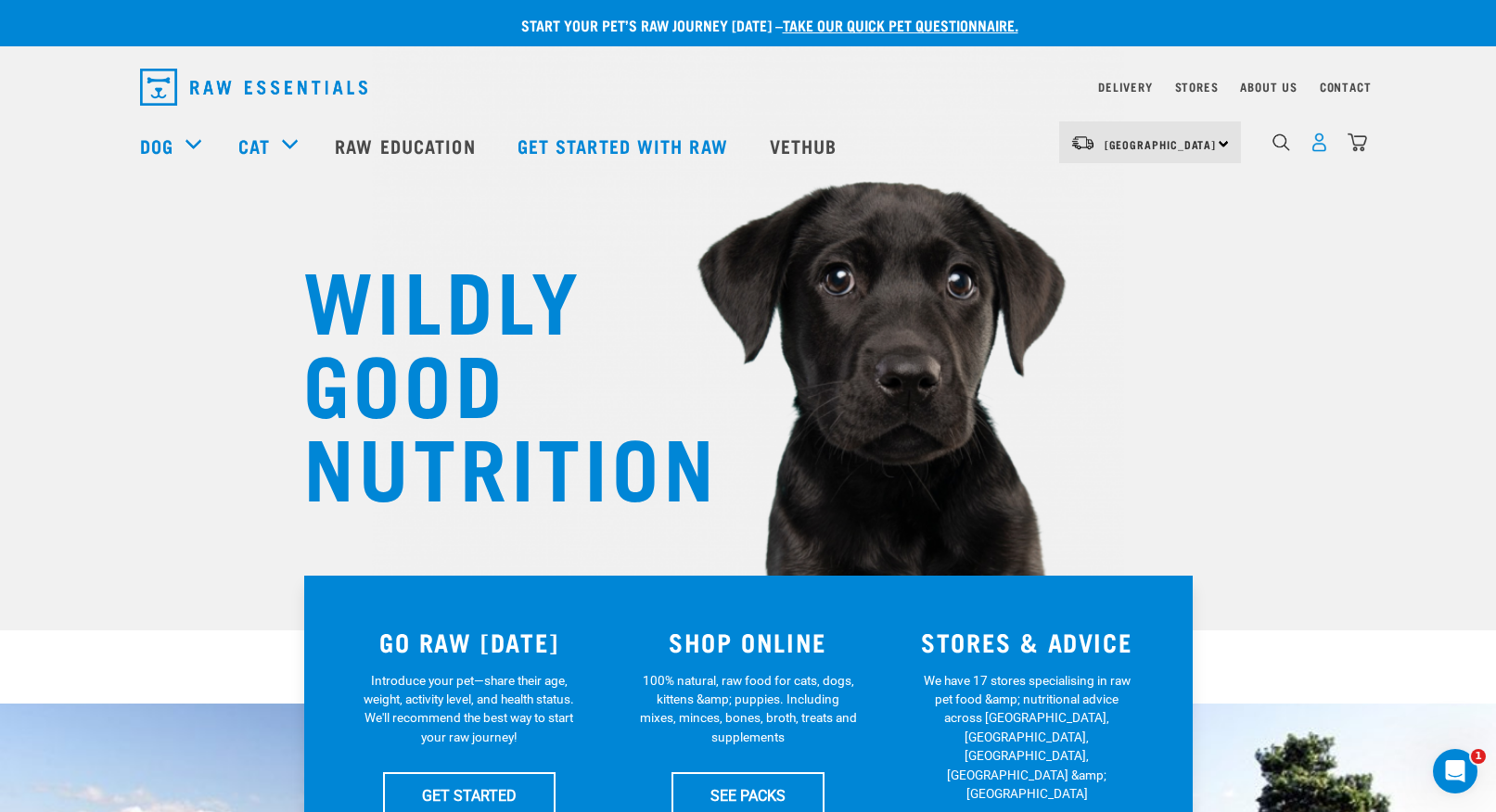
click at [1320, 148] on img "dropdown navigation" at bounding box center [1319, 142] width 20 height 20
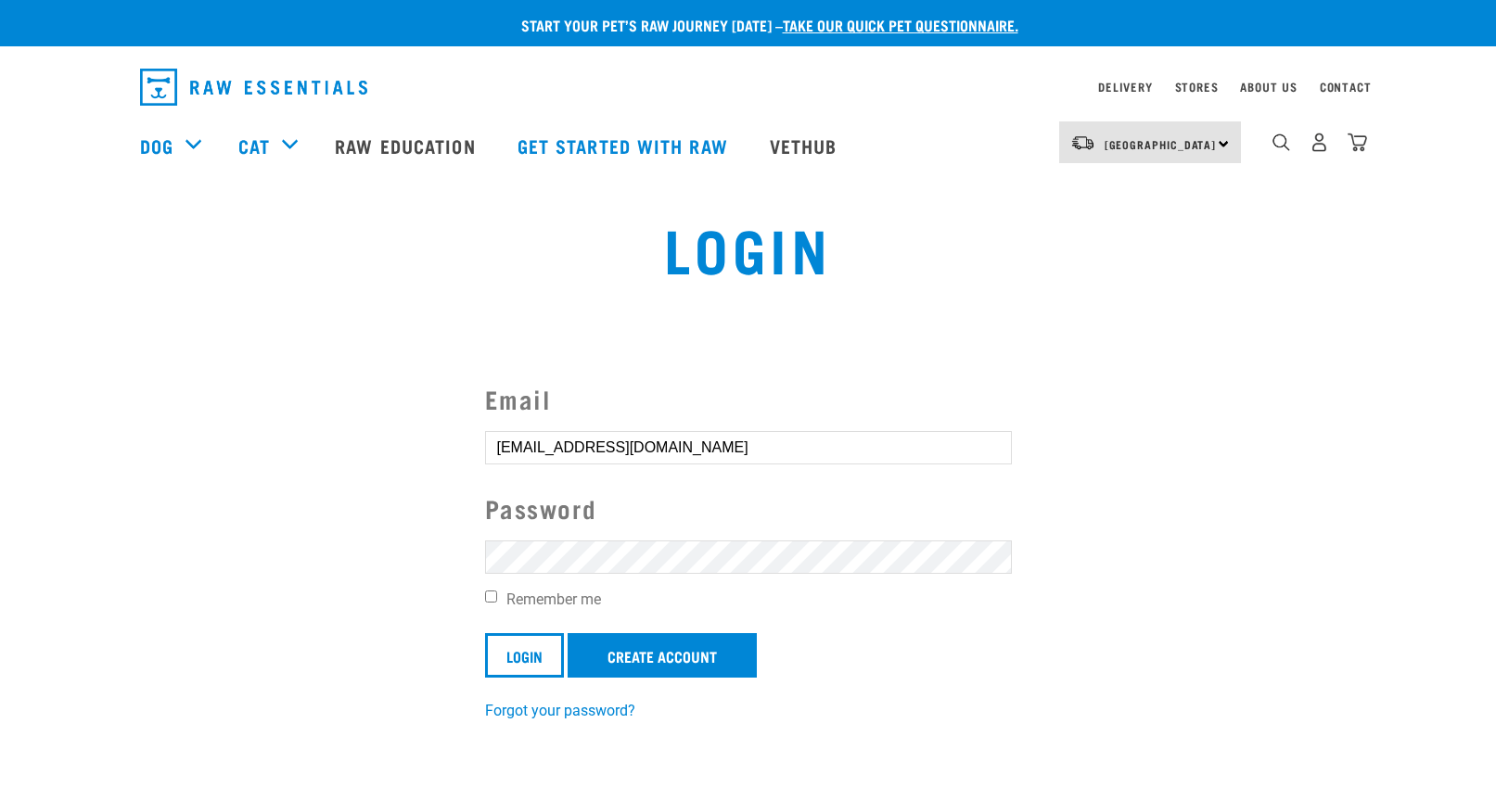
drag, startPoint x: 667, startPoint y: 446, endPoint x: 463, endPoint y: 441, distance: 204.1
drag, startPoint x: 494, startPoint y: 447, endPoint x: 681, endPoint y: 457, distance: 187.3
click at [681, 457] on input "chelsneus@yahoo.co.nz" at bounding box center [748, 448] width 527 height 34
